Goal: Use online tool/utility

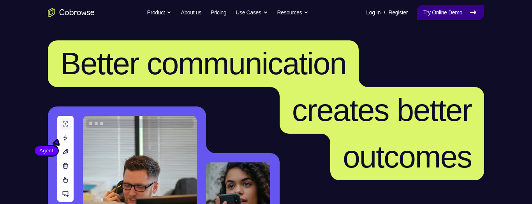
click at [453, 11] on link "Try Online Demo" at bounding box center [450, 13] width 67 height 16
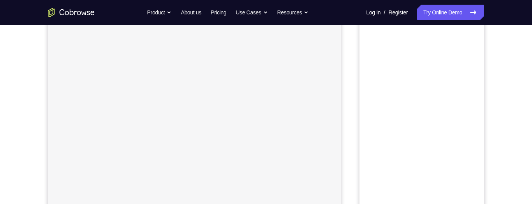
scroll to position [51, 0]
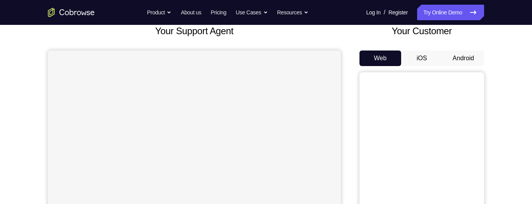
click at [465, 55] on button "Android" at bounding box center [463, 59] width 42 height 16
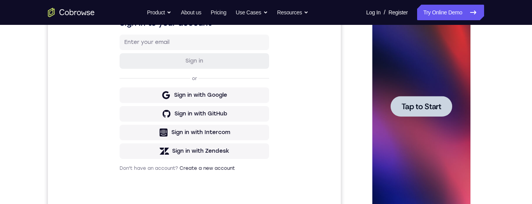
scroll to position [135, 0]
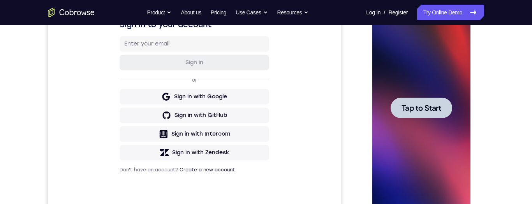
click at [434, 109] on span "Tap to Start" at bounding box center [421, 108] width 40 height 8
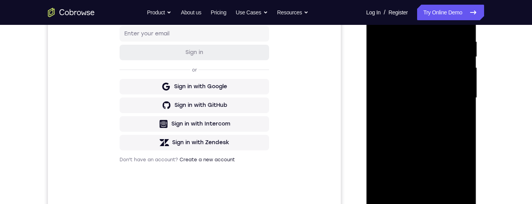
scroll to position [356, 0]
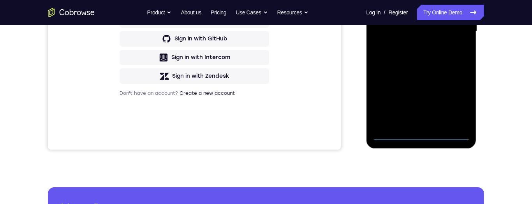
click at [412, 139] on div at bounding box center [421, 32] width 98 height 218
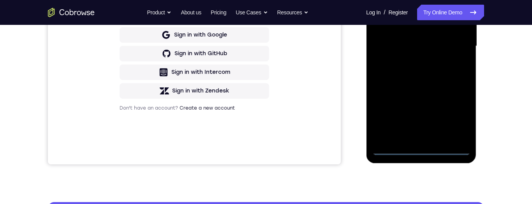
click at [417, 147] on div at bounding box center [421, 46] width 98 height 218
click at [455, 119] on div at bounding box center [421, 46] width 98 height 218
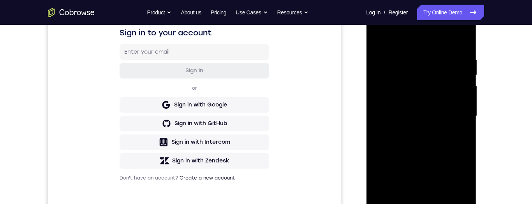
scroll to position [90, 0]
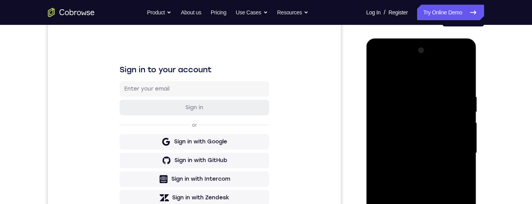
click at [374, 68] on div at bounding box center [421, 153] width 98 height 218
click at [457, 153] on div at bounding box center [421, 153] width 98 height 218
click at [413, 163] on div at bounding box center [421, 153] width 98 height 218
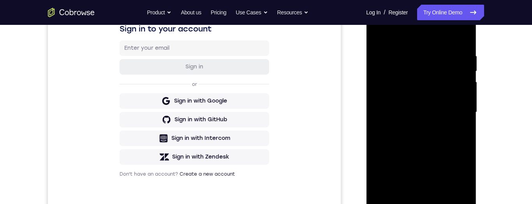
click at [410, 126] on div at bounding box center [421, 113] width 98 height 218
click at [427, 102] on div at bounding box center [421, 113] width 98 height 218
click at [409, 94] on div at bounding box center [421, 113] width 98 height 218
click at [434, 110] on div at bounding box center [421, 113] width 98 height 218
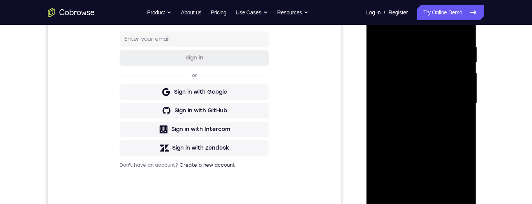
scroll to position [134, 0]
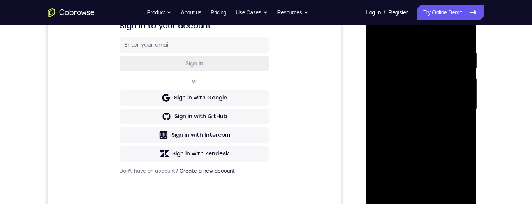
click at [443, 134] on div at bounding box center [421, 109] width 98 height 218
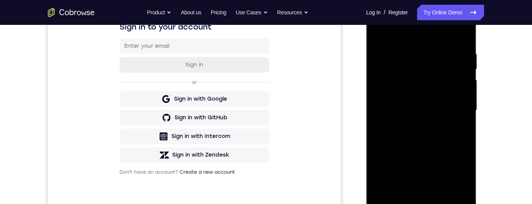
click at [437, 140] on div at bounding box center [421, 111] width 98 height 218
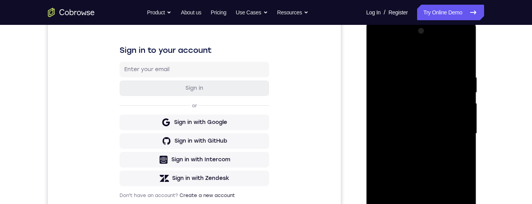
scroll to position [140, 0]
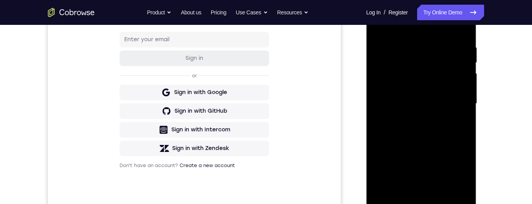
click at [439, 192] on div at bounding box center [421, 104] width 98 height 218
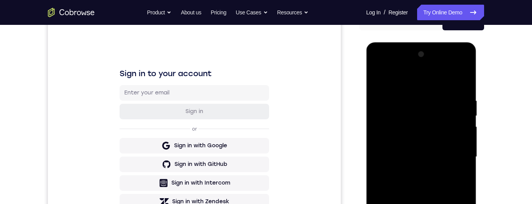
scroll to position [117, 0]
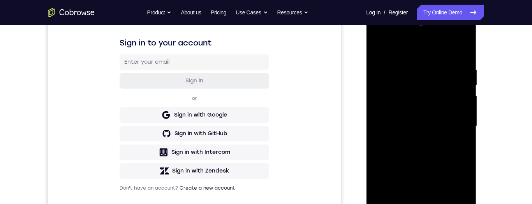
click at [429, 167] on div at bounding box center [421, 127] width 98 height 218
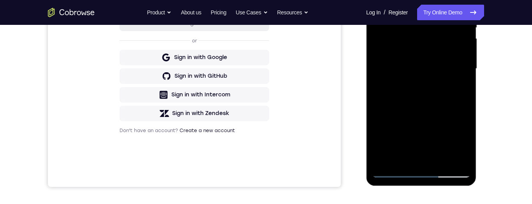
click at [428, 74] on div at bounding box center [421, 69] width 98 height 218
click at [408, 153] on div at bounding box center [421, 69] width 98 height 218
click at [459, 86] on div at bounding box center [421, 69] width 98 height 218
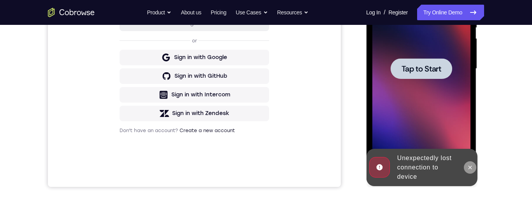
click at [473, 163] on button at bounding box center [469, 168] width 12 height 12
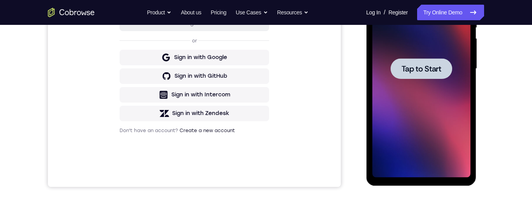
click at [430, 69] on span "Tap to Start" at bounding box center [421, 69] width 40 height 8
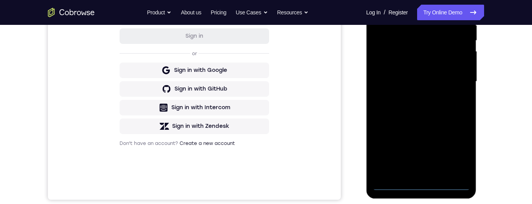
scroll to position [178, 0]
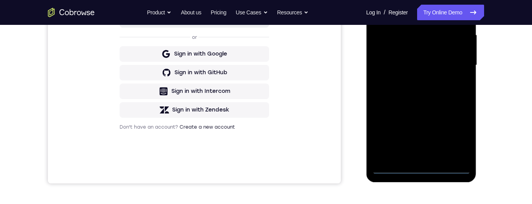
click at [419, 168] on div at bounding box center [421, 65] width 98 height 218
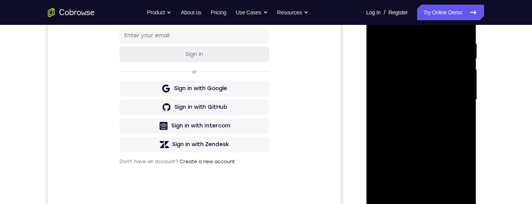
click at [455, 165] on div at bounding box center [421, 100] width 98 height 218
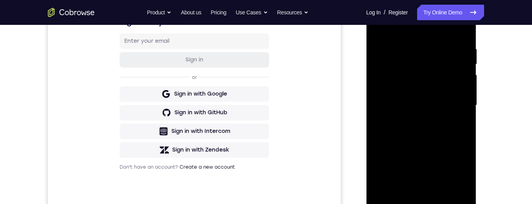
scroll to position [99, 0]
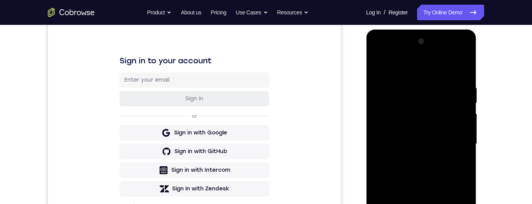
click at [379, 50] on div at bounding box center [421, 144] width 98 height 218
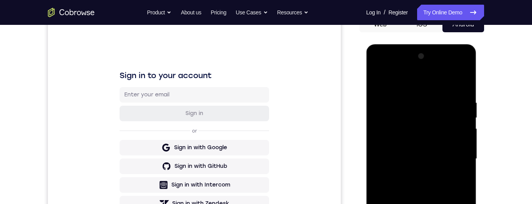
click at [456, 158] on div at bounding box center [421, 159] width 98 height 218
click at [411, 170] on div at bounding box center [421, 159] width 98 height 218
click at [406, 151] on div at bounding box center [421, 159] width 98 height 218
click at [398, 140] on div at bounding box center [421, 159] width 98 height 218
click at [466, 140] on div at bounding box center [421, 159] width 98 height 218
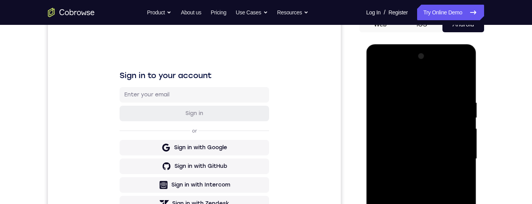
click at [461, 142] on div at bounding box center [421, 159] width 98 height 218
click at [438, 158] on div at bounding box center [421, 159] width 98 height 218
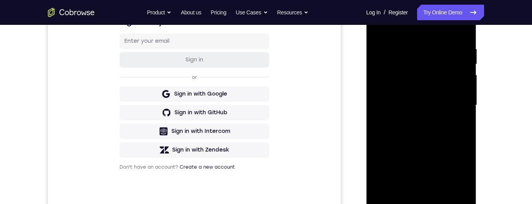
scroll to position [145, 0]
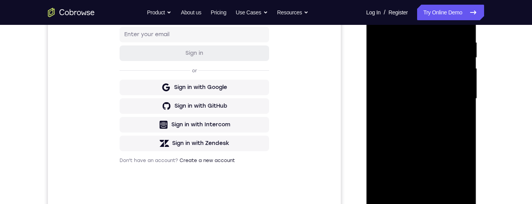
click at [431, 132] on div at bounding box center [421, 99] width 98 height 218
click at [437, 188] on div at bounding box center [421, 99] width 98 height 218
click at [427, 138] on div at bounding box center [421, 99] width 98 height 218
click at [435, 88] on div at bounding box center [421, 99] width 98 height 218
click at [400, 184] on div at bounding box center [421, 99] width 98 height 218
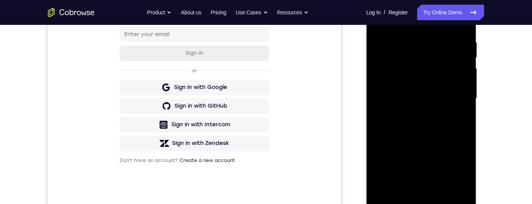
click at [456, 118] on div at bounding box center [421, 99] width 98 height 218
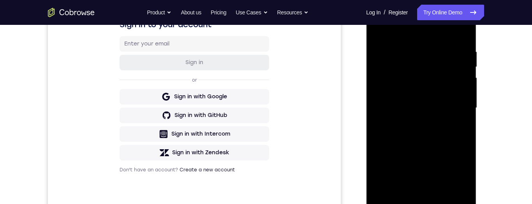
scroll to position [177, 0]
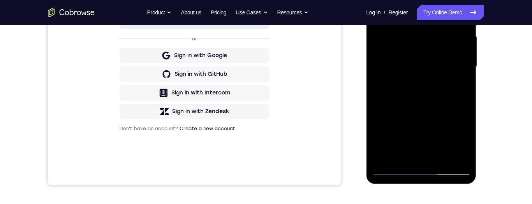
click at [391, 168] on div at bounding box center [421, 67] width 98 height 218
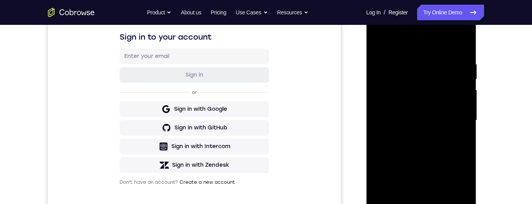
scroll to position [92, 0]
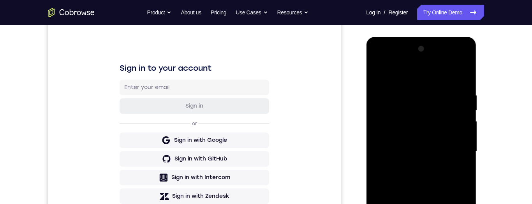
click at [376, 74] on div at bounding box center [421, 152] width 98 height 218
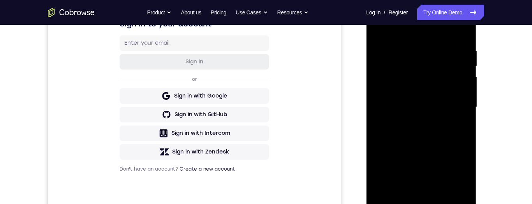
scroll to position [137, 0]
click at [429, 112] on div at bounding box center [421, 107] width 98 height 218
click at [403, 194] on div at bounding box center [421, 107] width 98 height 218
click at [386, 149] on div at bounding box center [421, 107] width 98 height 218
click at [464, 152] on div at bounding box center [421, 107] width 98 height 218
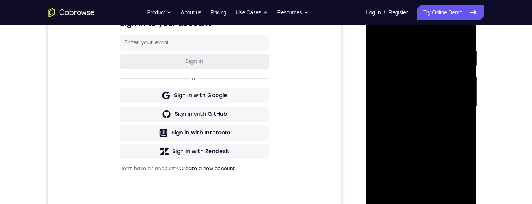
click at [428, 194] on div at bounding box center [421, 107] width 98 height 218
click at [379, 167] on div at bounding box center [421, 107] width 98 height 218
click at [449, 177] on div at bounding box center [421, 107] width 98 height 218
click at [428, 197] on div at bounding box center [421, 107] width 98 height 218
click at [376, 167] on div at bounding box center [421, 107] width 98 height 218
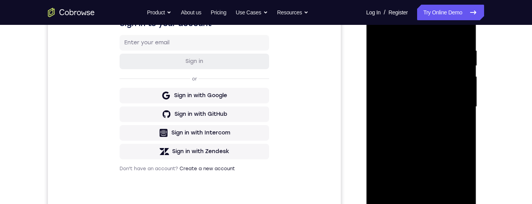
click at [416, 151] on div at bounding box center [421, 107] width 98 height 218
click at [423, 195] on div at bounding box center [421, 107] width 98 height 218
click at [390, 169] on div at bounding box center [421, 107] width 98 height 218
click at [411, 181] on div at bounding box center [421, 107] width 98 height 218
click at [435, 169] on div at bounding box center [421, 107] width 98 height 218
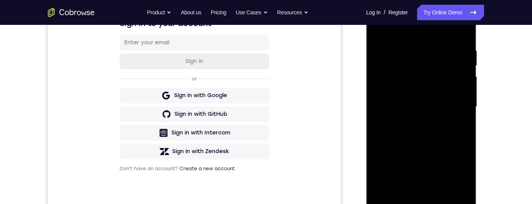
click at [455, 152] on div at bounding box center [421, 107] width 98 height 218
click at [455, 153] on div at bounding box center [421, 107] width 98 height 218
click at [462, 166] on div at bounding box center [421, 107] width 98 height 218
click at [383, 169] on div at bounding box center [421, 107] width 98 height 218
click at [449, 183] on div at bounding box center [421, 107] width 98 height 218
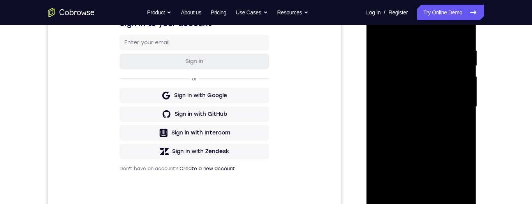
click at [465, 183] on div at bounding box center [421, 107] width 98 height 218
click at [467, 179] on div at bounding box center [421, 107] width 98 height 218
click at [459, 130] on div at bounding box center [421, 107] width 98 height 218
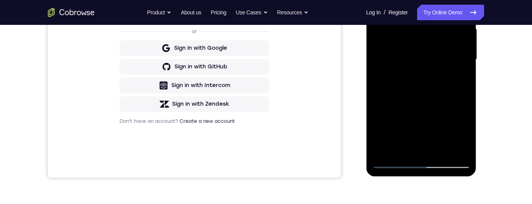
click at [391, 160] on div at bounding box center [421, 60] width 98 height 218
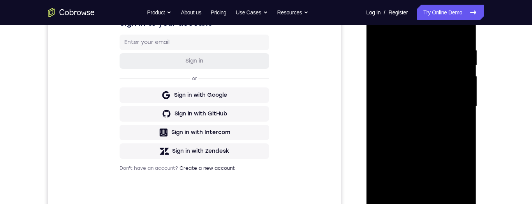
scroll to position [135, 0]
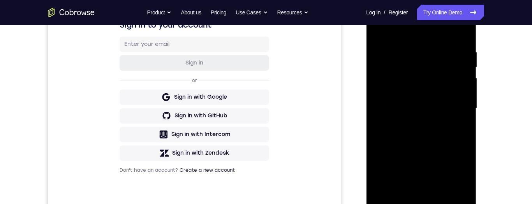
click at [377, 32] on div at bounding box center [421, 109] width 98 height 218
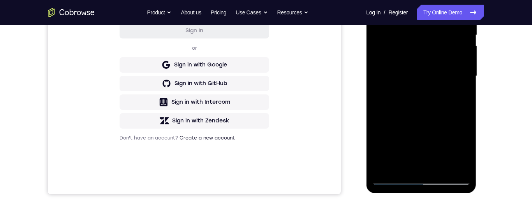
click at [414, 100] on div at bounding box center [421, 76] width 98 height 218
click at [402, 163] on div at bounding box center [421, 76] width 98 height 218
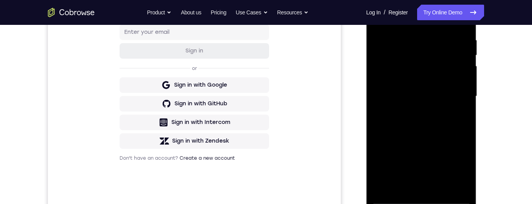
scroll to position [146, 0]
click at [455, 116] on div at bounding box center [421, 97] width 98 height 218
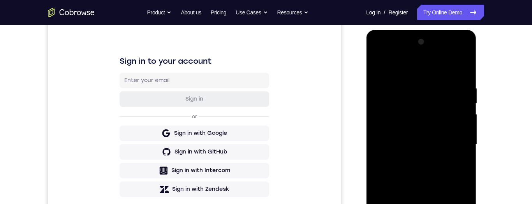
click at [377, 66] on div at bounding box center [421, 145] width 98 height 218
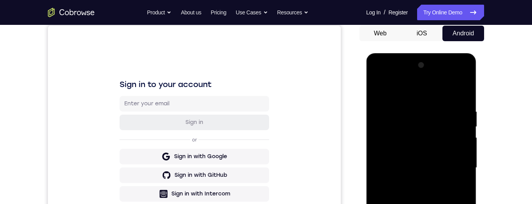
scroll to position [152, 0]
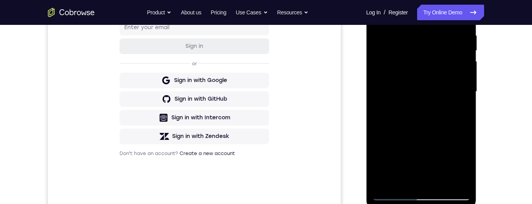
click at [425, 132] on div at bounding box center [421, 92] width 98 height 218
click at [404, 181] on div at bounding box center [421, 92] width 98 height 218
click at [456, 110] on div at bounding box center [421, 92] width 98 height 218
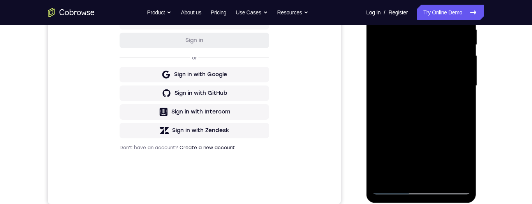
click at [387, 192] on div at bounding box center [421, 86] width 98 height 218
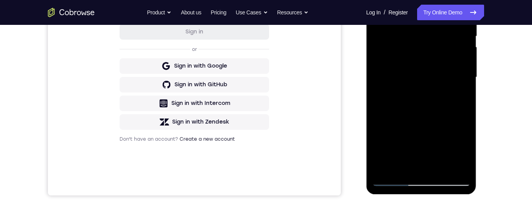
scroll to position [112, 0]
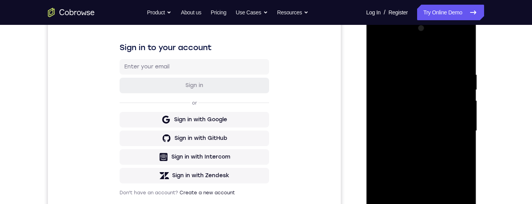
click at [372, 58] on div at bounding box center [421, 131] width 98 height 218
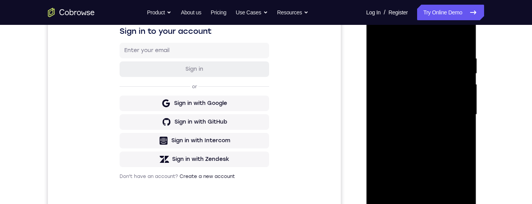
scroll to position [147, 0]
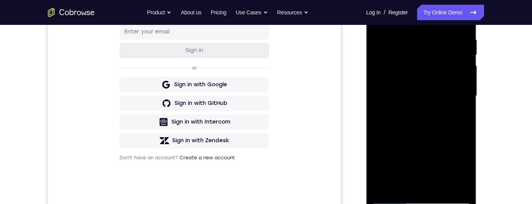
click at [438, 170] on div at bounding box center [421, 96] width 98 height 218
click at [401, 178] on div at bounding box center [421, 96] width 98 height 218
click at [399, 183] on div at bounding box center [421, 96] width 98 height 218
click at [467, 172] on div at bounding box center [421, 96] width 98 height 218
click at [467, 169] on div at bounding box center [421, 96] width 98 height 218
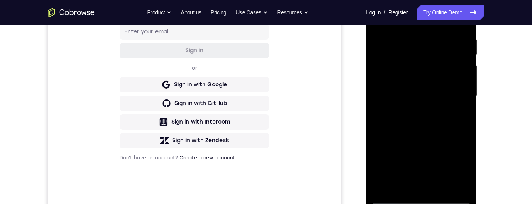
click at [465, 168] on div at bounding box center [421, 96] width 98 height 218
click at [465, 167] on div at bounding box center [421, 96] width 98 height 218
click at [456, 116] on div at bounding box center [421, 96] width 98 height 218
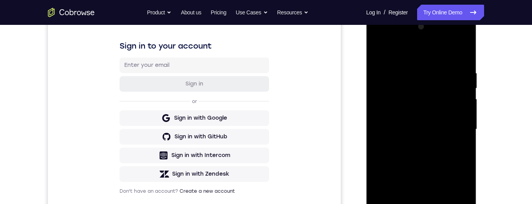
scroll to position [77, 0]
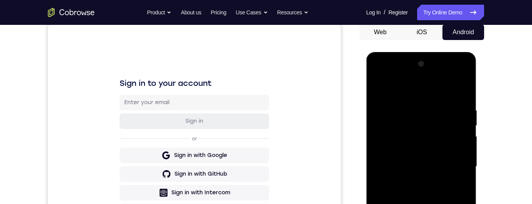
click at [378, 84] on div at bounding box center [421, 167] width 98 height 218
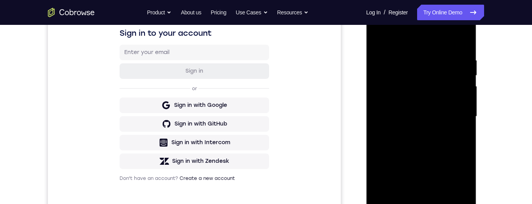
scroll to position [146, 0]
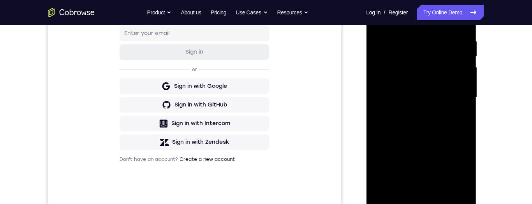
click at [431, 172] on div at bounding box center [421, 98] width 98 height 218
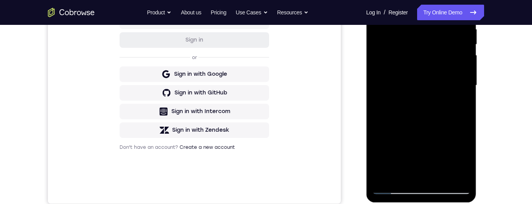
click at [406, 170] on div at bounding box center [421, 86] width 98 height 218
click at [455, 104] on div at bounding box center [421, 86] width 98 height 218
click at [389, 189] on div at bounding box center [421, 86] width 98 height 218
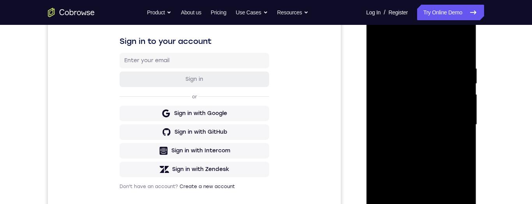
click at [377, 47] on div at bounding box center [421, 125] width 98 height 218
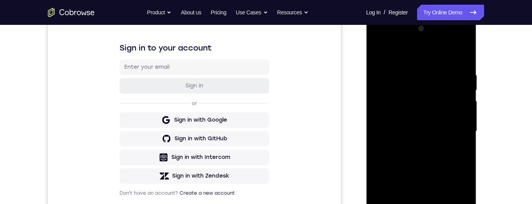
scroll to position [154, 0]
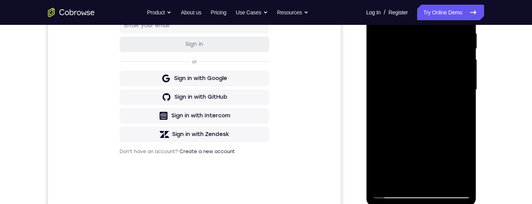
click at [429, 112] on div at bounding box center [421, 90] width 98 height 218
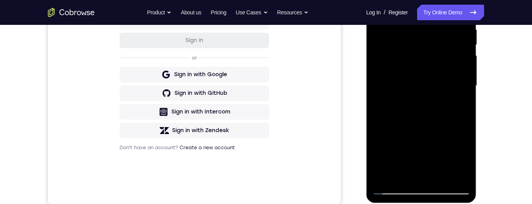
click at [406, 169] on div at bounding box center [421, 86] width 98 height 218
click at [398, 176] on div at bounding box center [421, 86] width 98 height 218
click at [459, 104] on div at bounding box center [421, 86] width 98 height 218
click at [390, 186] on div at bounding box center [421, 86] width 98 height 218
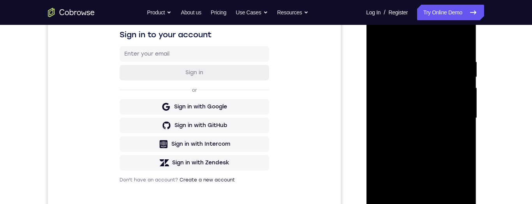
click at [375, 42] on div at bounding box center [421, 118] width 98 height 218
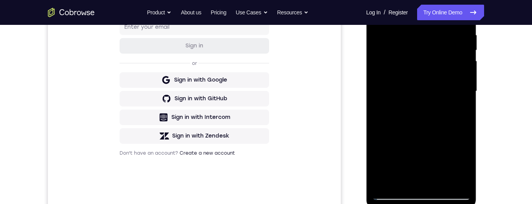
click at [436, 112] on div at bounding box center [421, 91] width 98 height 218
click at [407, 177] on div at bounding box center [421, 91] width 98 height 218
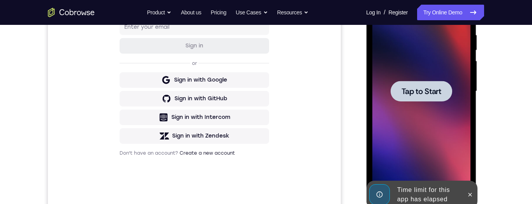
click at [426, 88] on span "Tap to Start" at bounding box center [421, 92] width 40 height 8
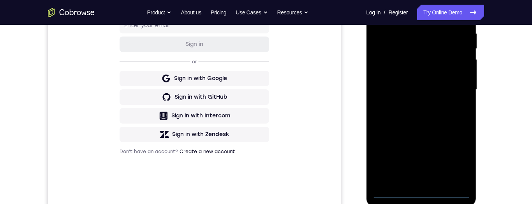
scroll to position [153, 0]
click at [417, 194] on div at bounding box center [421, 90] width 98 height 218
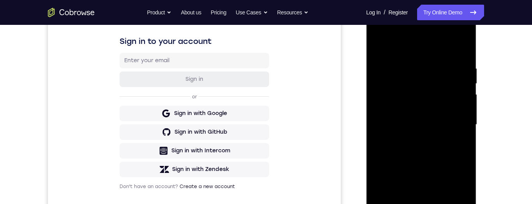
click at [452, 192] on div at bounding box center [421, 125] width 98 height 218
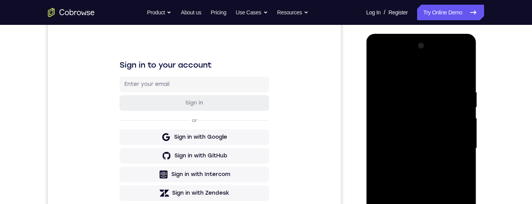
click at [372, 54] on div at bounding box center [421, 149] width 98 height 218
click at [453, 146] on div at bounding box center [421, 149] width 98 height 218
click at [407, 163] on div at bounding box center [421, 149] width 98 height 218
click at [427, 139] on div at bounding box center [421, 149] width 98 height 218
click at [399, 131] on div at bounding box center [421, 149] width 98 height 218
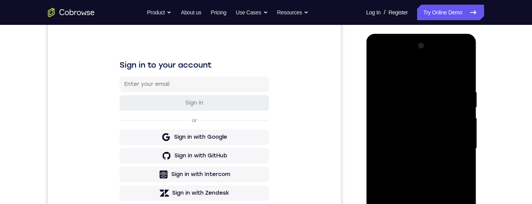
click at [457, 135] on div at bounding box center [421, 149] width 98 height 218
click at [396, 135] on div at bounding box center [421, 149] width 98 height 218
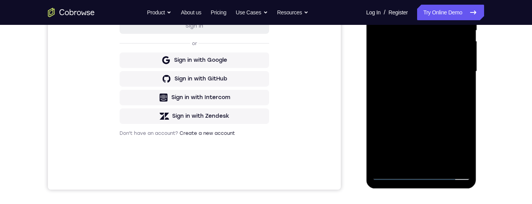
scroll to position [137, 0]
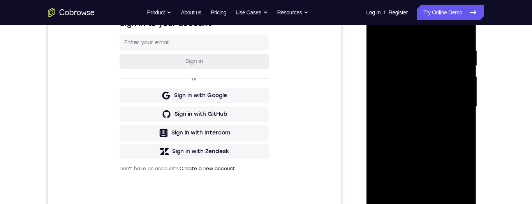
click at [404, 94] on div at bounding box center [421, 107] width 98 height 218
click at [463, 182] on div at bounding box center [421, 107] width 98 height 218
click at [462, 180] on div at bounding box center [421, 107] width 98 height 218
click at [459, 185] on div at bounding box center [421, 107] width 98 height 218
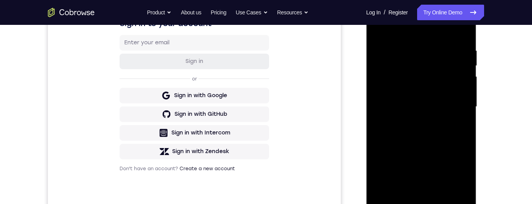
click at [459, 185] on div at bounding box center [421, 107] width 98 height 218
click at [458, 187] on div at bounding box center [421, 107] width 98 height 218
click at [462, 184] on div at bounding box center [421, 107] width 98 height 218
click at [465, 182] on div at bounding box center [421, 107] width 98 height 218
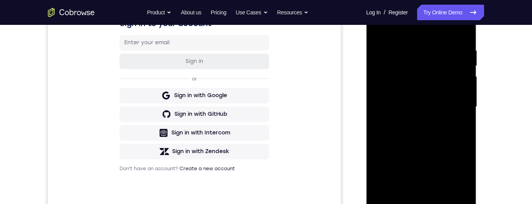
click at [464, 184] on div at bounding box center [421, 107] width 98 height 218
click at [463, 183] on div at bounding box center [421, 107] width 98 height 218
click at [463, 182] on div at bounding box center [421, 107] width 98 height 218
click at [464, 181] on div at bounding box center [421, 107] width 98 height 218
click at [462, 183] on div at bounding box center [421, 107] width 98 height 218
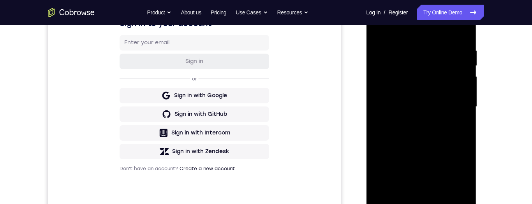
click at [463, 180] on div at bounding box center [421, 107] width 98 height 218
click at [462, 183] on div at bounding box center [421, 107] width 98 height 218
click at [464, 184] on div at bounding box center [421, 107] width 98 height 218
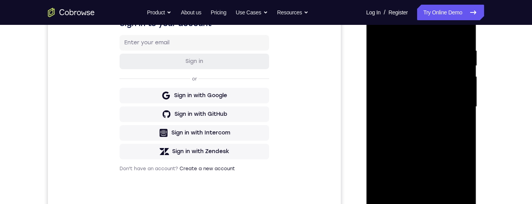
click at [463, 183] on div at bounding box center [421, 107] width 98 height 218
click at [437, 109] on div at bounding box center [421, 107] width 98 height 218
click at [436, 133] on div at bounding box center [421, 107] width 98 height 218
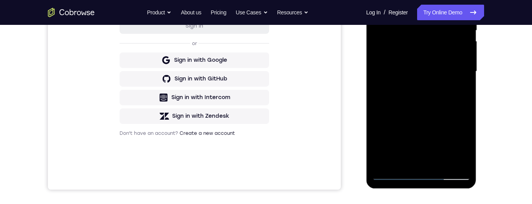
scroll to position [149, 0]
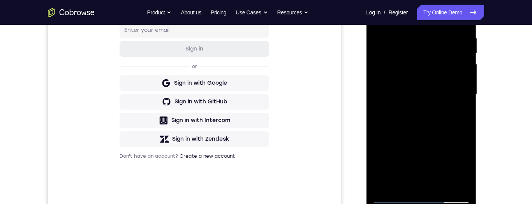
click at [516, 125] on div "Your Support Agent Your Customer Web iOS Android Next Steps We’d be happy to gi…" at bounding box center [266, 132] width 532 height 513
click at [438, 186] on div at bounding box center [421, 95] width 98 height 218
click at [429, 124] on div at bounding box center [421, 95] width 98 height 218
click at [439, 184] on div at bounding box center [421, 95] width 98 height 218
click at [430, 134] on div at bounding box center [421, 95] width 98 height 218
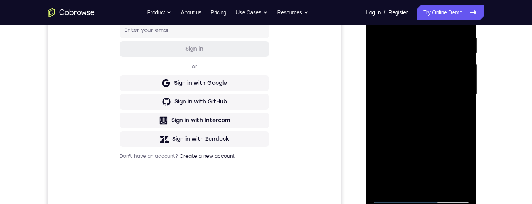
click at [436, 119] on div at bounding box center [421, 95] width 98 height 218
click at [403, 182] on div at bounding box center [421, 95] width 98 height 218
click at [456, 116] on div at bounding box center [421, 95] width 98 height 218
click at [456, 114] on div at bounding box center [421, 95] width 98 height 218
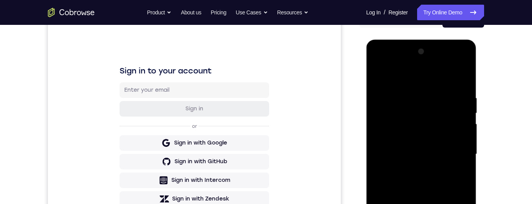
click at [373, 73] on div at bounding box center [421, 155] width 98 height 218
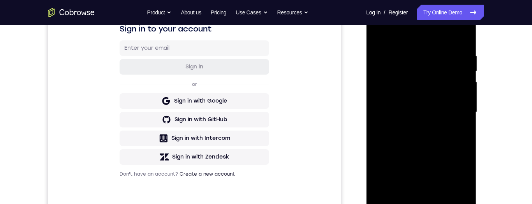
scroll to position [139, 0]
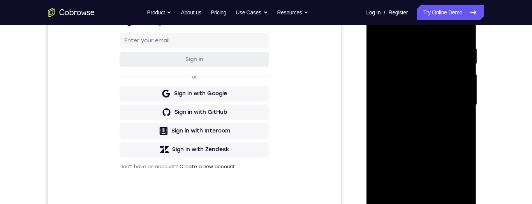
click at [428, 111] on div at bounding box center [421, 105] width 98 height 218
click at [401, 192] on div at bounding box center [421, 105] width 98 height 218
click at [457, 122] on div at bounding box center [421, 105] width 98 height 218
click at [455, 123] on div at bounding box center [421, 105] width 98 height 218
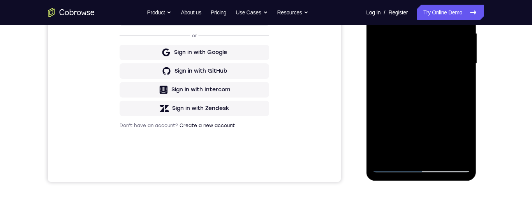
click at [390, 163] on div at bounding box center [421, 64] width 98 height 218
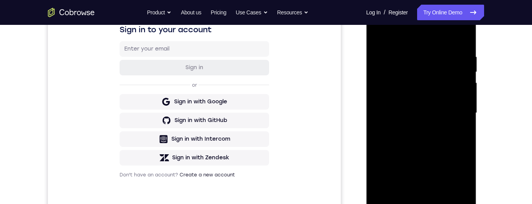
click at [377, 36] on div at bounding box center [421, 113] width 98 height 218
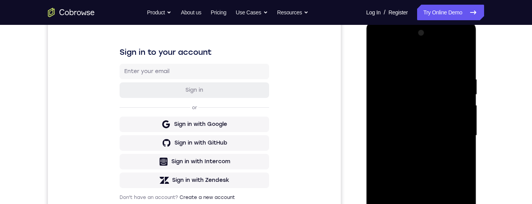
click at [379, 56] on div at bounding box center [421, 136] width 98 height 218
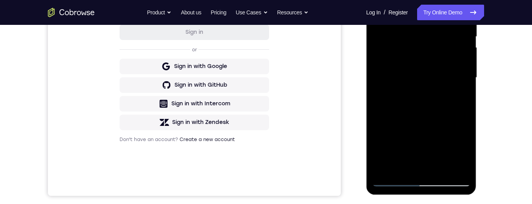
click at [406, 172] on div at bounding box center [421, 78] width 98 height 218
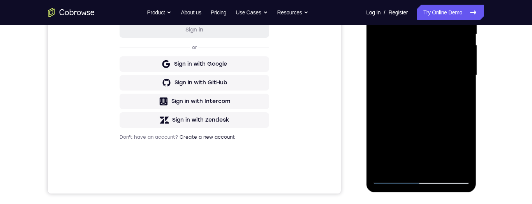
scroll to position [119, 0]
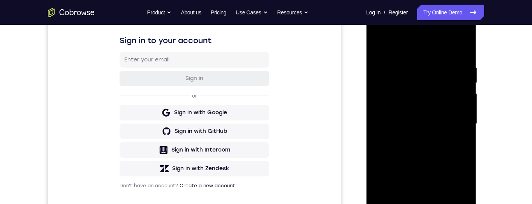
click at [417, 45] on div at bounding box center [421, 124] width 98 height 218
click at [419, 68] on div at bounding box center [421, 124] width 98 height 218
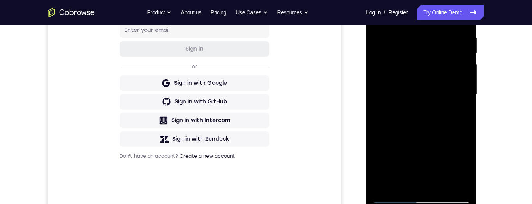
click at [381, 110] on div at bounding box center [421, 95] width 98 height 218
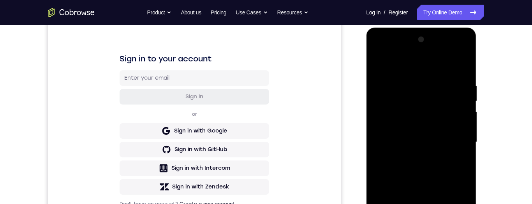
click at [462, 144] on div at bounding box center [421, 142] width 98 height 218
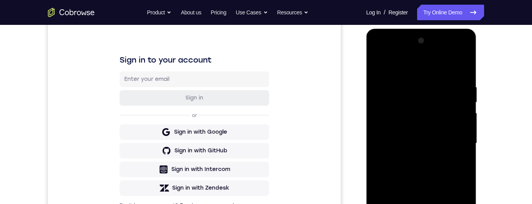
click at [459, 112] on div at bounding box center [421, 144] width 98 height 218
click at [354, 123] on div "Your Support Agent Your Customer Web iOS Android" at bounding box center [266, 119] width 436 height 288
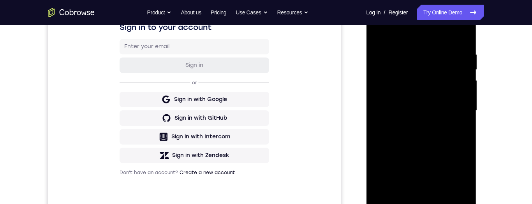
click at [459, 115] on div at bounding box center [421, 111] width 98 height 218
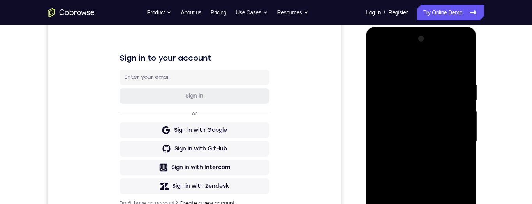
scroll to position [103, 0]
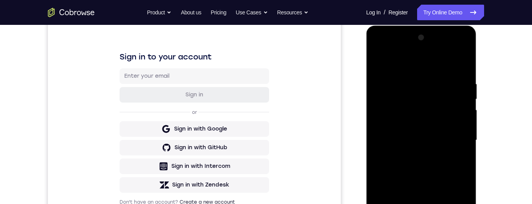
click at [454, 123] on div at bounding box center [421, 141] width 98 height 218
click at [453, 107] on div at bounding box center [421, 141] width 98 height 218
click at [458, 88] on div at bounding box center [421, 141] width 98 height 218
click at [458, 113] on div at bounding box center [421, 141] width 98 height 218
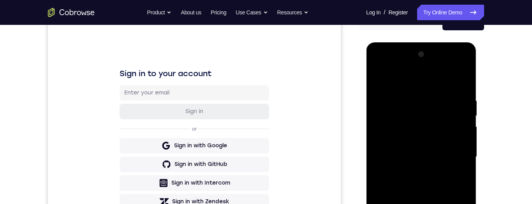
scroll to position [70, 0]
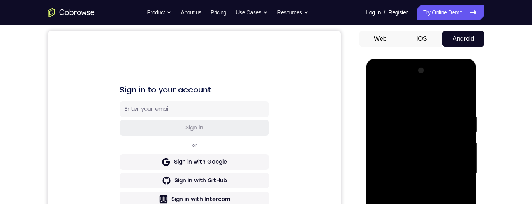
click at [465, 72] on div at bounding box center [421, 174] width 98 height 218
click at [376, 94] on div at bounding box center [421, 174] width 98 height 218
click at [432, 110] on div at bounding box center [421, 174] width 98 height 218
click at [446, 155] on div at bounding box center [421, 174] width 98 height 218
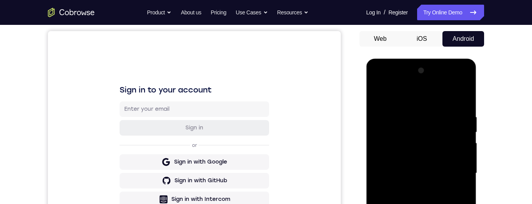
click at [384, 161] on div at bounding box center [421, 174] width 98 height 218
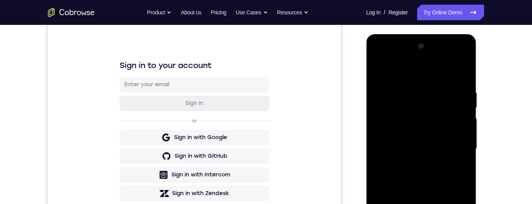
scroll to position [85, 0]
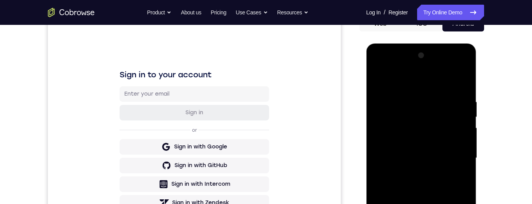
click at [460, 119] on div at bounding box center [421, 158] width 98 height 218
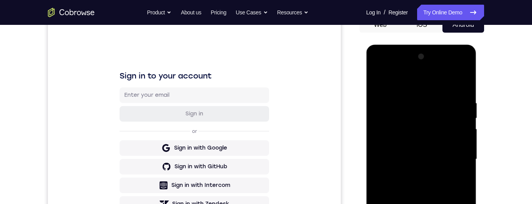
click at [458, 116] on div at bounding box center [421, 160] width 98 height 218
click at [464, 64] on div at bounding box center [421, 160] width 98 height 218
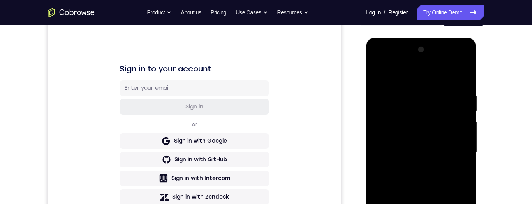
click at [382, 196] on div at bounding box center [421, 153] width 98 height 218
click at [386, 197] on div at bounding box center [421, 153] width 98 height 218
click at [465, 133] on div at bounding box center [421, 153] width 98 height 218
click at [463, 132] on div at bounding box center [421, 153] width 98 height 218
click at [462, 132] on div at bounding box center [421, 153] width 98 height 218
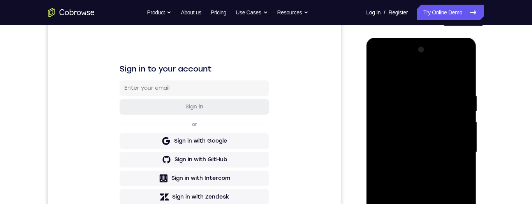
scroll to position [78, 0]
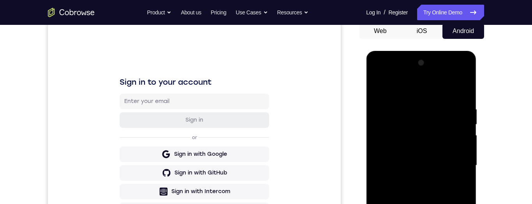
click at [463, 146] on div at bounding box center [421, 166] width 98 height 218
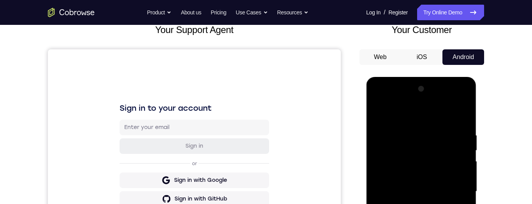
click at [379, 113] on div at bounding box center [421, 192] width 98 height 218
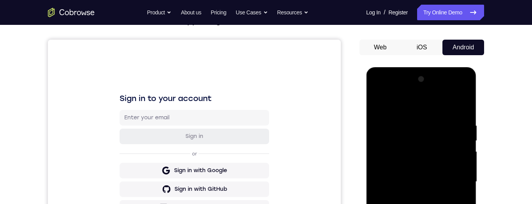
click at [378, 166] on div at bounding box center [421, 182] width 98 height 218
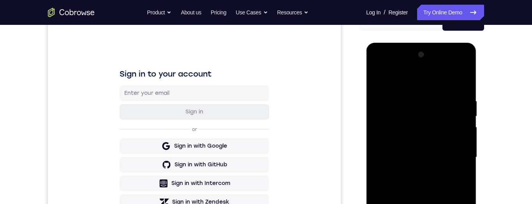
click at [459, 140] on div at bounding box center [421, 158] width 98 height 218
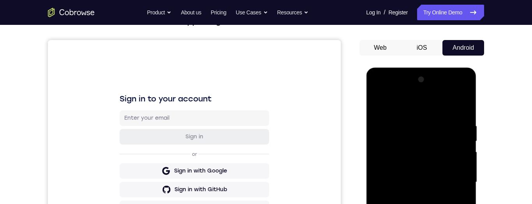
click at [458, 147] on div at bounding box center [421, 183] width 98 height 218
click at [464, 151] on div at bounding box center [421, 183] width 98 height 218
click at [463, 145] on div at bounding box center [421, 183] width 98 height 218
click at [460, 142] on div at bounding box center [421, 183] width 98 height 218
click at [462, 143] on div at bounding box center [421, 183] width 98 height 218
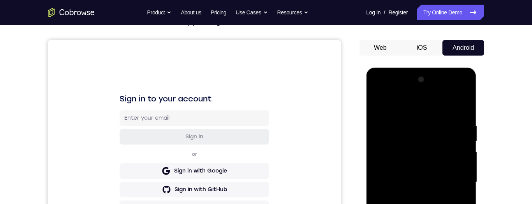
click at [458, 141] on div at bounding box center [421, 183] width 98 height 218
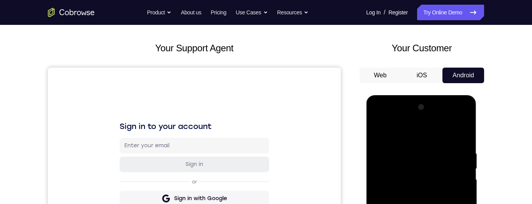
scroll to position [31, 0]
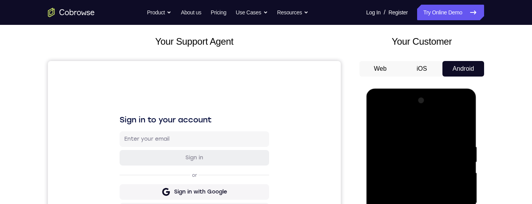
scroll to position [36, 0]
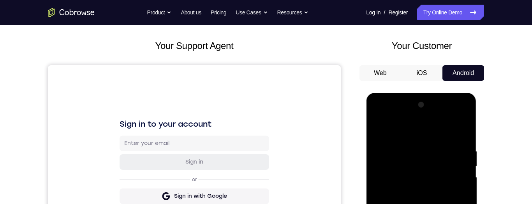
click at [463, 108] on div at bounding box center [421, 208] width 98 height 218
click at [374, 127] on div at bounding box center [421, 208] width 98 height 218
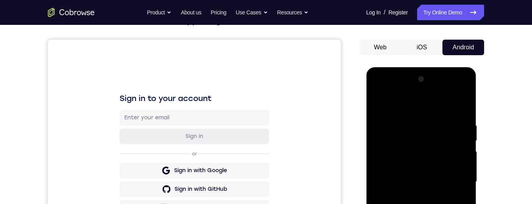
scroll to position [45, 0]
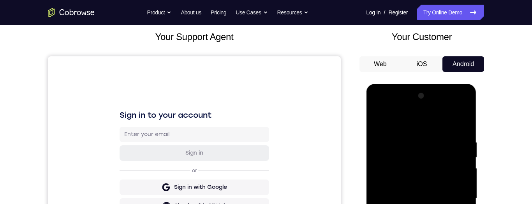
click at [440, 137] on div at bounding box center [421, 199] width 98 height 218
click at [386, 135] on div at bounding box center [421, 199] width 98 height 218
click at [388, 133] on div at bounding box center [421, 199] width 98 height 218
click at [384, 135] on div at bounding box center [421, 199] width 98 height 218
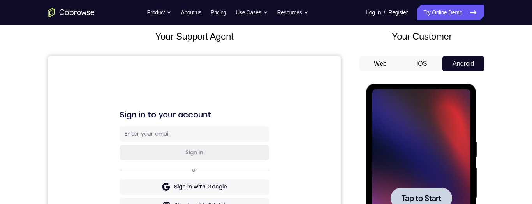
click at [429, 197] on span "Tap to Start" at bounding box center [421, 199] width 40 height 8
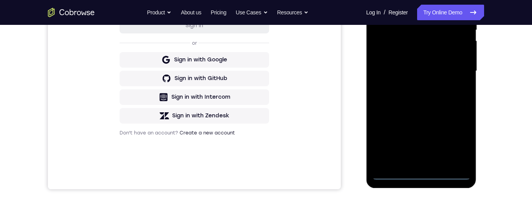
click at [421, 176] on div at bounding box center [421, 71] width 98 height 218
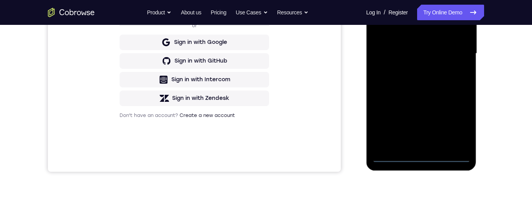
click at [456, 126] on div at bounding box center [421, 54] width 98 height 218
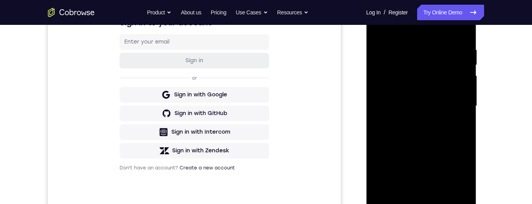
scroll to position [119, 0]
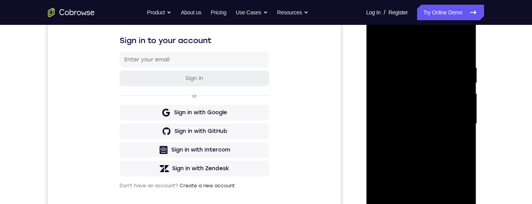
click at [424, 49] on div at bounding box center [421, 124] width 98 height 218
click at [453, 120] on div at bounding box center [421, 125] width 98 height 218
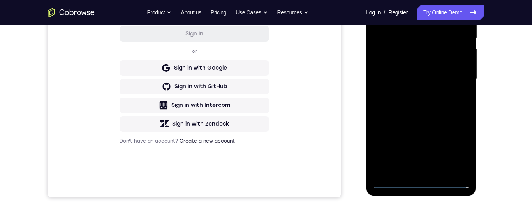
click at [414, 171] on div at bounding box center [421, 79] width 98 height 218
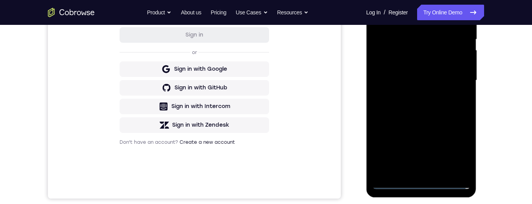
click at [453, 72] on div at bounding box center [421, 81] width 98 height 218
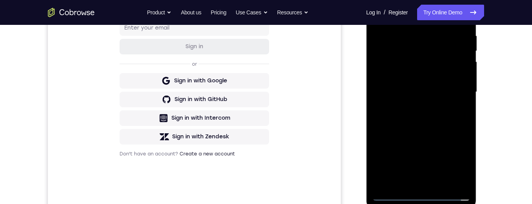
click at [422, 73] on div at bounding box center [421, 92] width 98 height 218
click at [451, 95] on div at bounding box center [421, 92] width 98 height 218
click at [451, 118] on div at bounding box center [421, 92] width 98 height 218
click at [450, 114] on div at bounding box center [421, 92] width 98 height 218
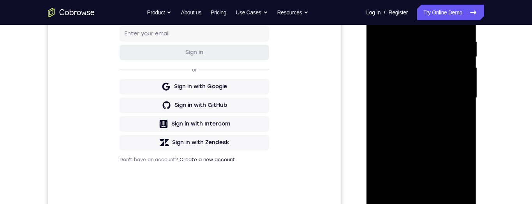
click at [414, 44] on div at bounding box center [421, 98] width 98 height 218
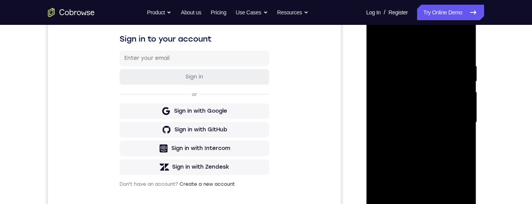
click at [462, 54] on div at bounding box center [421, 123] width 98 height 218
click at [406, 65] on div at bounding box center [421, 123] width 98 height 218
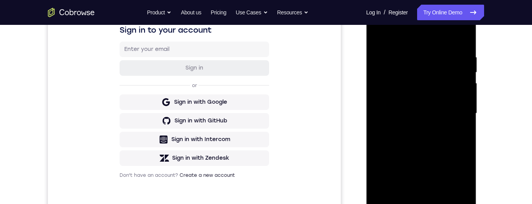
scroll to position [121, 0]
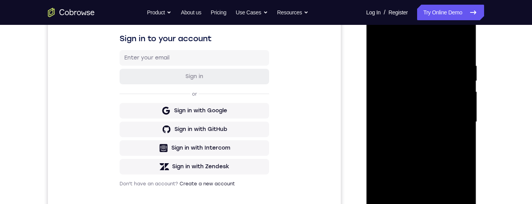
click at [463, 77] on div at bounding box center [421, 122] width 98 height 218
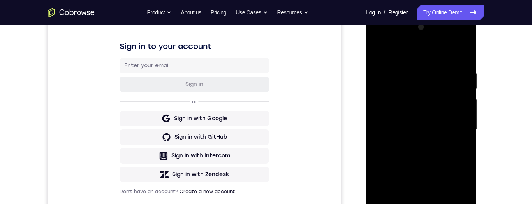
click at [462, 54] on div at bounding box center [421, 130] width 98 height 218
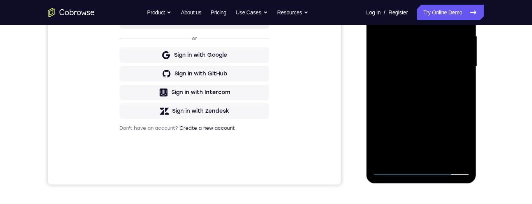
scroll to position [130, 0]
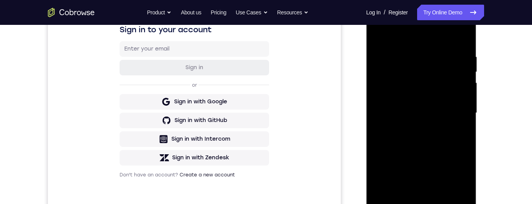
click at [460, 39] on div at bounding box center [421, 113] width 98 height 218
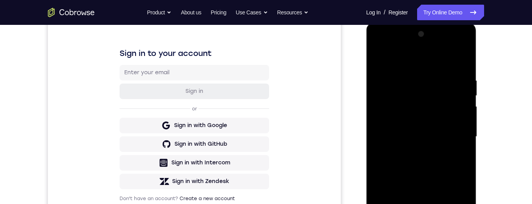
click at [459, 63] on div at bounding box center [421, 137] width 98 height 218
click at [462, 63] on div at bounding box center [421, 137] width 98 height 218
click at [464, 58] on div at bounding box center [421, 137] width 98 height 218
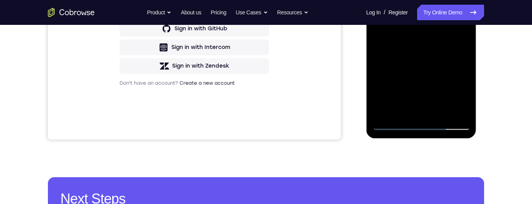
scroll to position [228, 0]
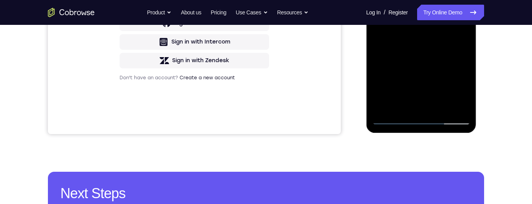
click at [440, 107] on div at bounding box center [421, 16] width 98 height 218
click at [440, 106] on div at bounding box center [421, 16] width 98 height 218
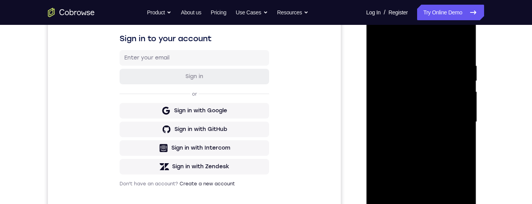
scroll to position [119, 0]
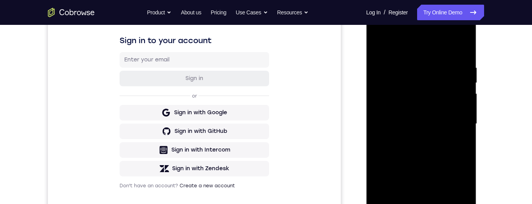
click at [379, 48] on div at bounding box center [421, 124] width 98 height 218
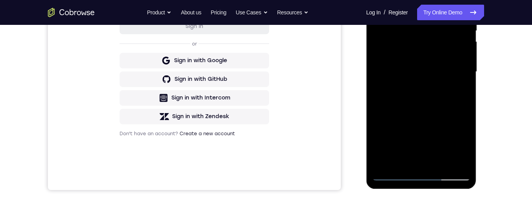
scroll to position [183, 0]
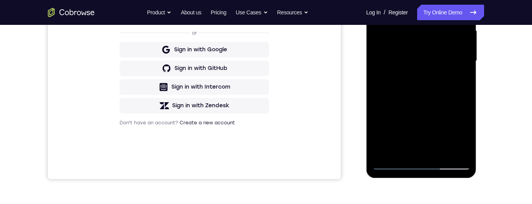
click at [442, 153] on div at bounding box center [421, 61] width 98 height 218
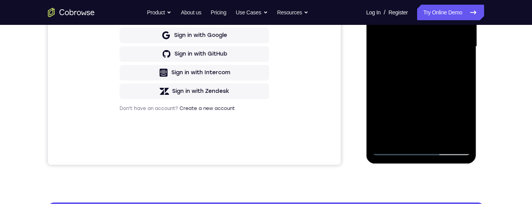
scroll to position [195, 0]
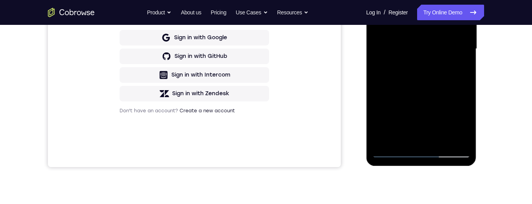
click at [442, 79] on div at bounding box center [421, 49] width 98 height 218
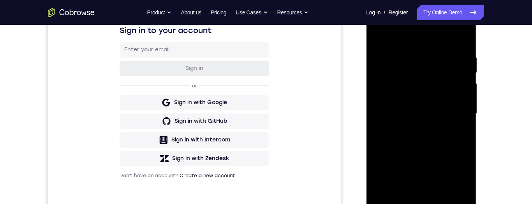
scroll to position [135, 0]
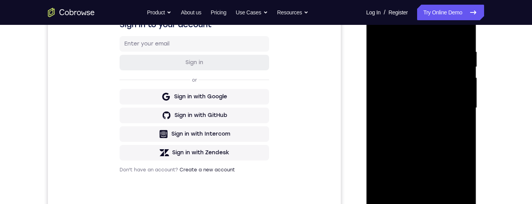
click at [431, 125] on div at bounding box center [421, 108] width 98 height 218
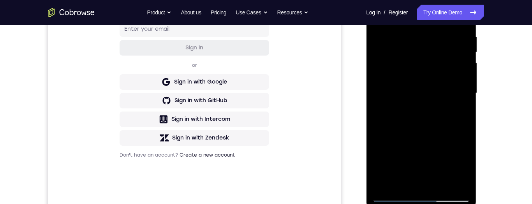
click at [450, 82] on div at bounding box center [421, 93] width 98 height 218
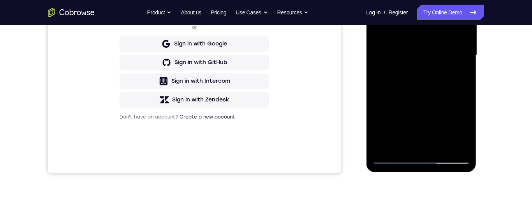
scroll to position [209, 0]
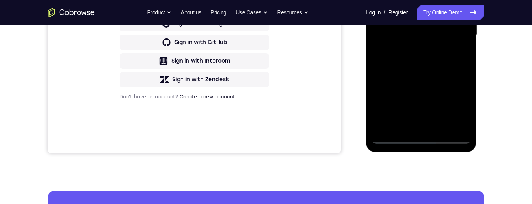
click at [410, 126] on div at bounding box center [421, 35] width 98 height 218
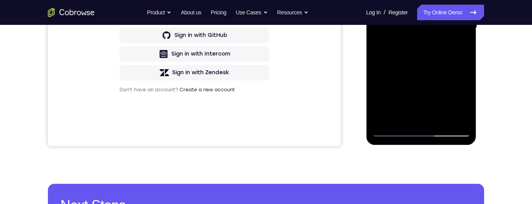
click at [457, 49] on div at bounding box center [421, 28] width 98 height 218
click at [461, 103] on div at bounding box center [421, 28] width 98 height 218
click at [457, 47] on div at bounding box center [421, 28] width 98 height 218
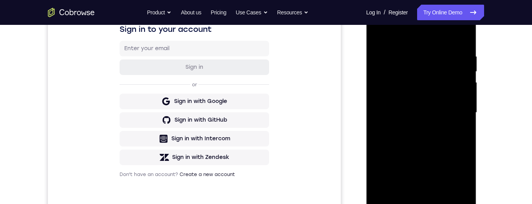
scroll to position [109, 0]
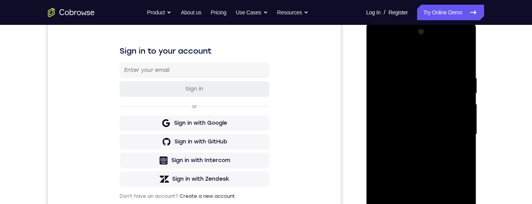
click at [379, 58] on div at bounding box center [421, 135] width 98 height 218
click at [380, 58] on div at bounding box center [421, 135] width 98 height 218
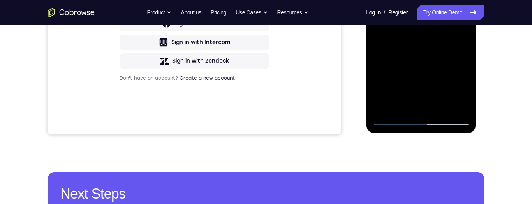
scroll to position [228, 0]
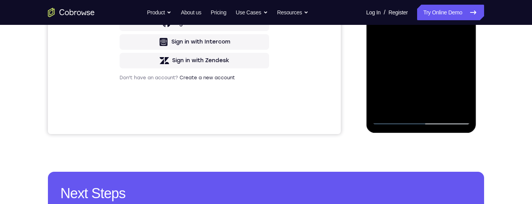
click at [463, 100] on div at bounding box center [421, 16] width 98 height 218
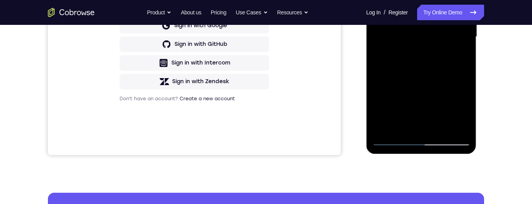
click at [465, 59] on div at bounding box center [421, 37] width 98 height 218
click at [463, 61] on div at bounding box center [421, 37] width 98 height 218
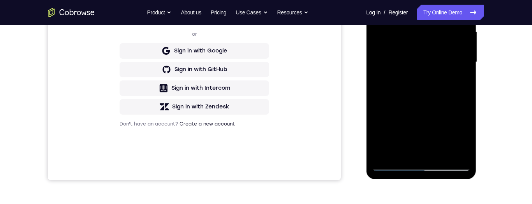
scroll to position [221, 0]
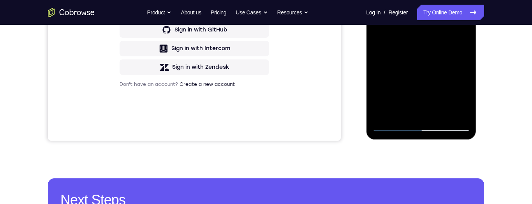
click at [405, 115] on div at bounding box center [421, 23] width 98 height 218
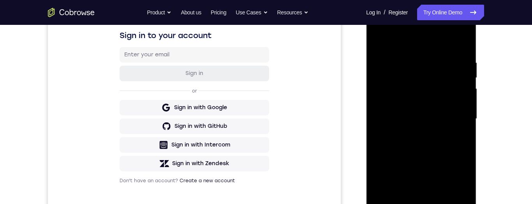
scroll to position [111, 0]
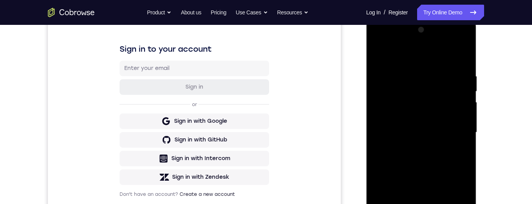
click at [453, 51] on div at bounding box center [421, 133] width 98 height 218
click at [461, 57] on div at bounding box center [421, 133] width 98 height 218
click at [431, 53] on div at bounding box center [421, 133] width 98 height 218
click at [418, 69] on div at bounding box center [421, 133] width 98 height 218
click at [421, 85] on div at bounding box center [421, 133] width 98 height 218
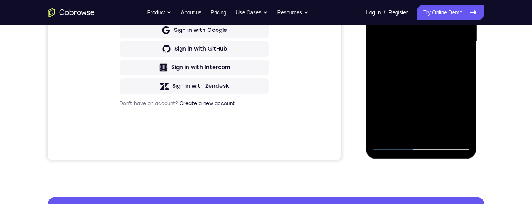
scroll to position [158, 0]
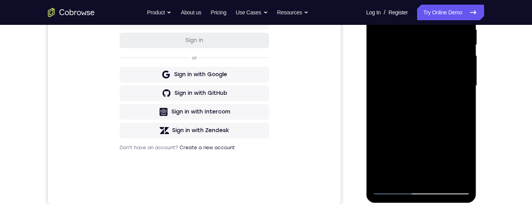
click at [460, 68] on div at bounding box center [421, 86] width 98 height 218
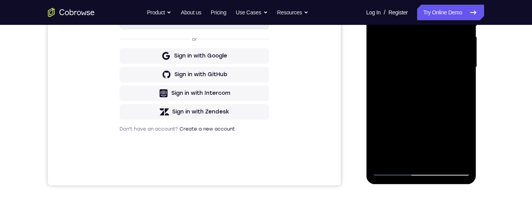
scroll to position [182, 0]
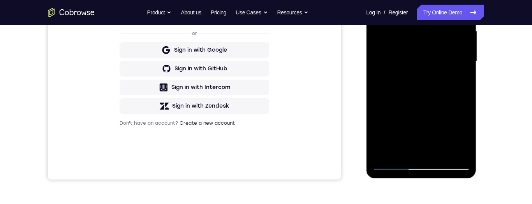
click at [423, 100] on div at bounding box center [421, 62] width 98 height 218
click at [422, 110] on div at bounding box center [421, 62] width 98 height 218
click at [423, 97] on div at bounding box center [421, 62] width 98 height 218
click at [453, 97] on div at bounding box center [421, 62] width 98 height 218
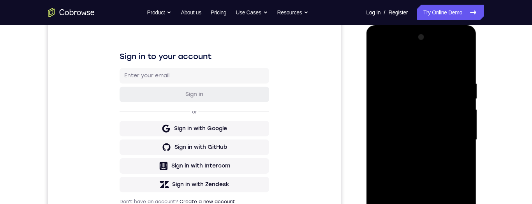
scroll to position [94, 0]
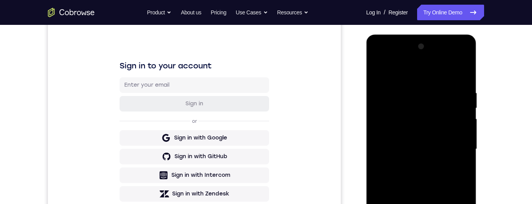
click at [437, 80] on div at bounding box center [421, 149] width 98 height 218
click at [457, 109] on div at bounding box center [421, 149] width 98 height 218
click at [459, 109] on div at bounding box center [421, 149] width 98 height 218
click at [388, 111] on div at bounding box center [421, 149] width 98 height 218
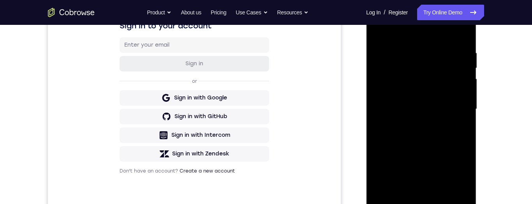
click at [452, 132] on div at bounding box center [421, 109] width 98 height 218
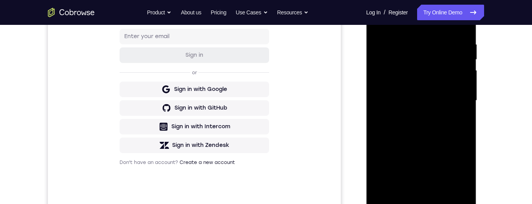
click at [422, 61] on div at bounding box center [421, 101] width 98 height 218
click at [407, 63] on div at bounding box center [421, 101] width 98 height 218
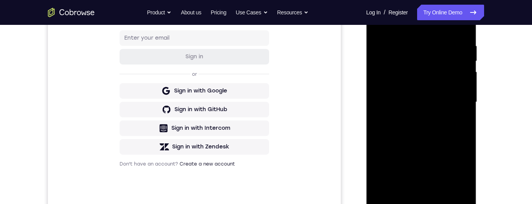
click at [377, 80] on div at bounding box center [421, 102] width 98 height 218
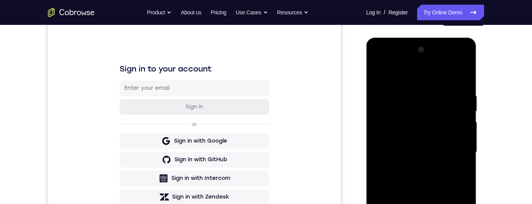
click at [458, 103] on div at bounding box center [421, 153] width 98 height 218
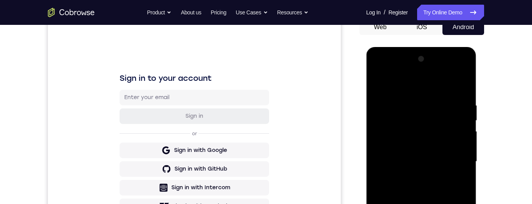
click at [459, 112] on div at bounding box center [421, 162] width 98 height 218
click at [461, 61] on div at bounding box center [421, 162] width 98 height 218
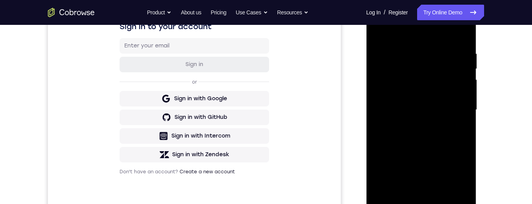
scroll to position [135, 0]
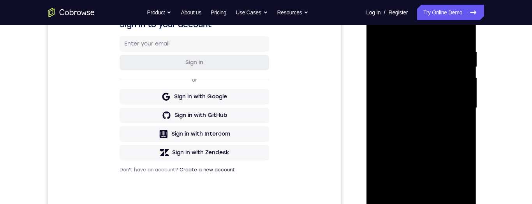
click at [424, 106] on div at bounding box center [421, 108] width 98 height 218
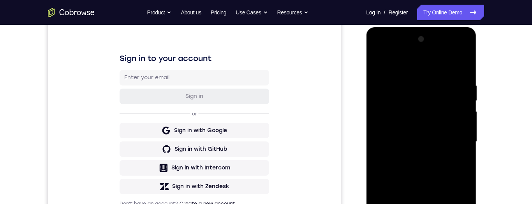
scroll to position [107, 0]
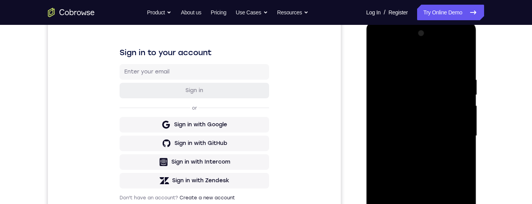
click at [409, 113] on div at bounding box center [421, 136] width 98 height 218
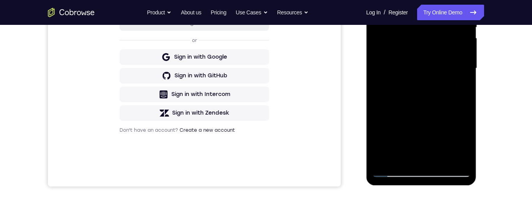
scroll to position [144, 0]
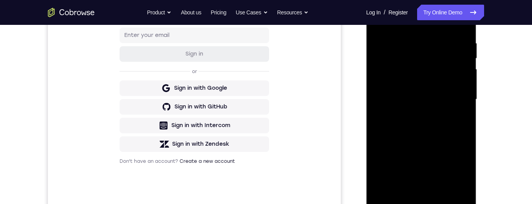
click at [383, 93] on div at bounding box center [421, 100] width 98 height 218
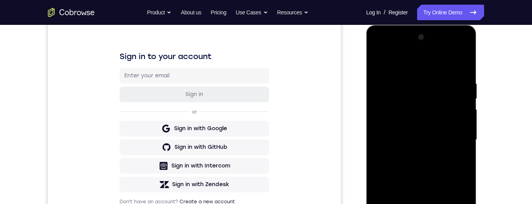
scroll to position [83, 0]
click at [464, 40] on div at bounding box center [421, 141] width 98 height 218
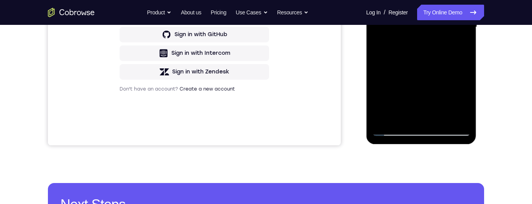
scroll to position [221, 0]
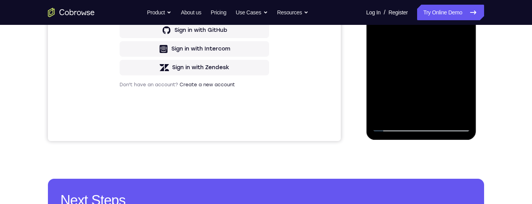
click at [383, 120] on div at bounding box center [421, 23] width 98 height 218
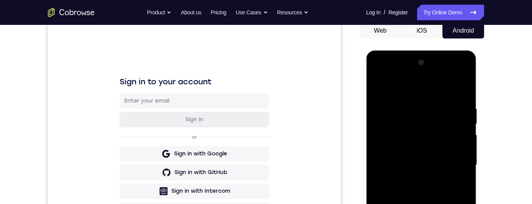
scroll to position [89, 0]
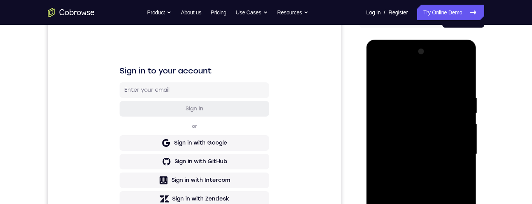
click at [459, 94] on div at bounding box center [421, 155] width 98 height 218
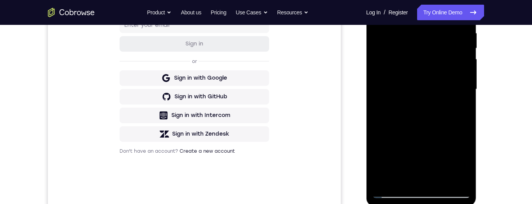
scroll to position [128, 0]
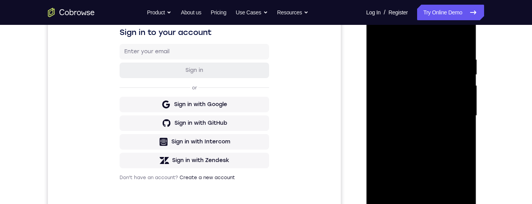
click at [458, 125] on div at bounding box center [421, 116] width 98 height 218
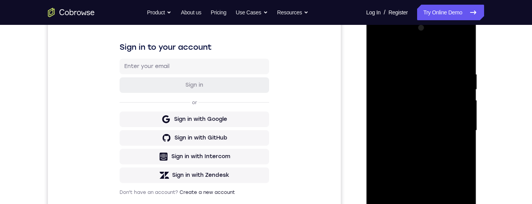
scroll to position [112, 0]
click at [450, 126] on div at bounding box center [421, 131] width 98 height 218
click at [455, 125] on div at bounding box center [421, 131] width 98 height 218
click at [455, 118] on div at bounding box center [421, 131] width 98 height 218
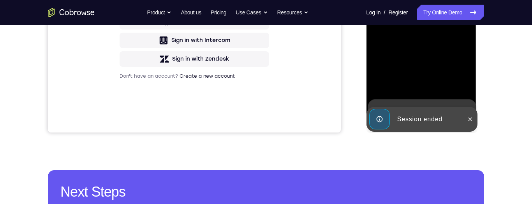
scroll to position [234, 0]
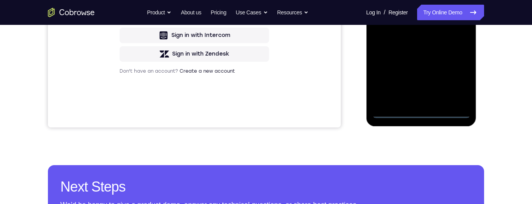
click at [420, 110] on div at bounding box center [421, 9] width 98 height 218
click at [456, 76] on div at bounding box center [421, 9] width 98 height 218
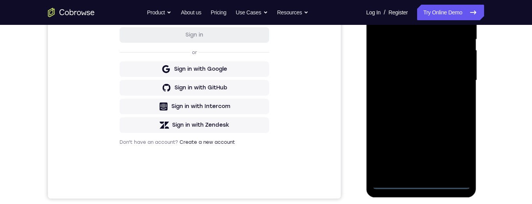
scroll to position [125, 0]
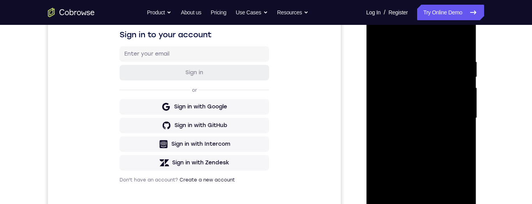
click at [429, 40] on div at bounding box center [421, 118] width 98 height 218
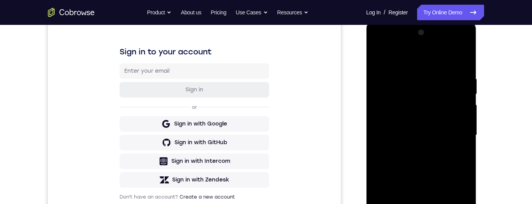
click at [451, 132] on div at bounding box center [421, 135] width 98 height 218
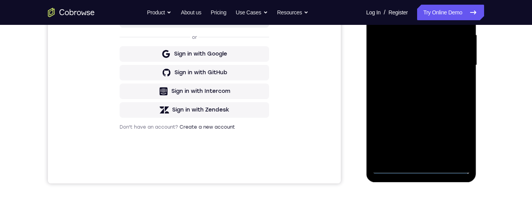
scroll to position [245, 0]
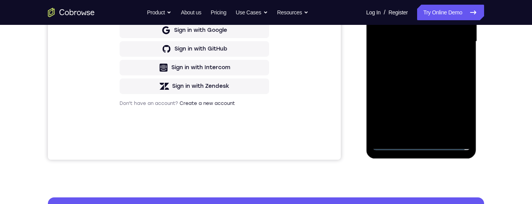
click at [391, 33] on div at bounding box center [421, 42] width 98 height 218
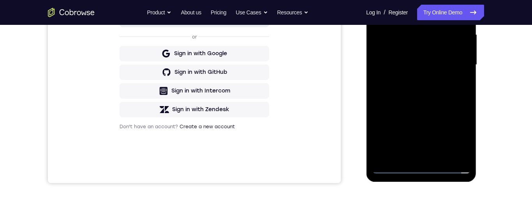
click at [409, 51] on div at bounding box center [421, 65] width 98 height 218
click at [437, 66] on div at bounding box center [421, 65] width 98 height 218
click at [455, 93] on div at bounding box center [421, 65] width 98 height 218
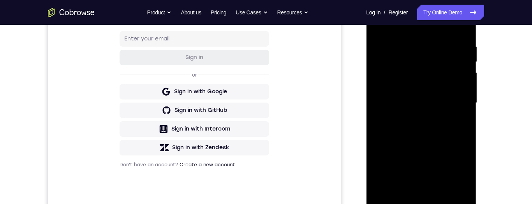
scroll to position [207, 0]
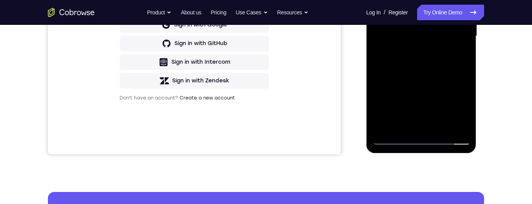
click at [445, 70] on div at bounding box center [421, 36] width 98 height 218
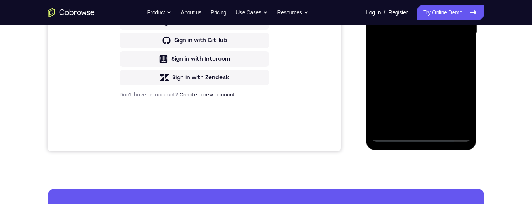
scroll to position [203, 0]
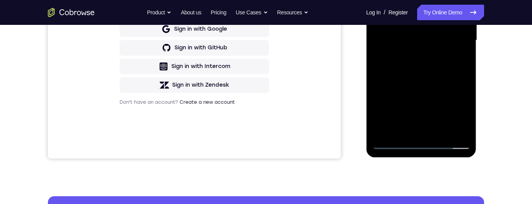
click at [465, 56] on div at bounding box center [421, 41] width 98 height 218
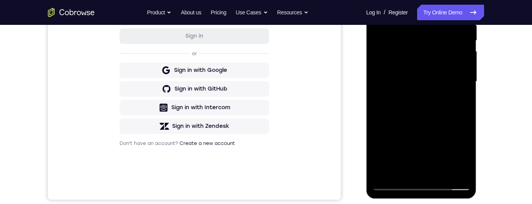
click at [464, 100] on div at bounding box center [421, 82] width 98 height 218
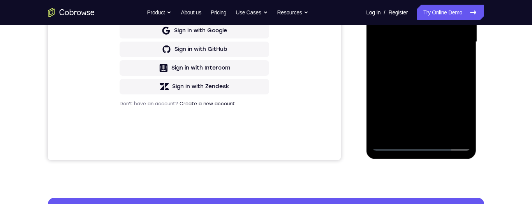
click at [442, 133] on div at bounding box center [421, 42] width 98 height 218
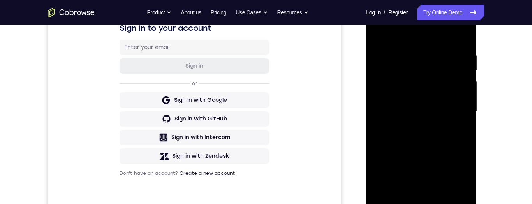
scroll to position [144, 0]
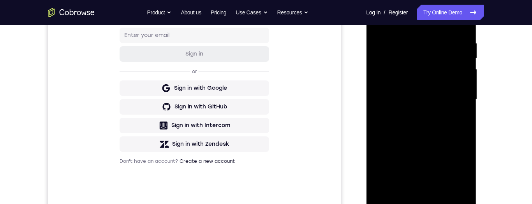
click at [445, 140] on div at bounding box center [421, 100] width 98 height 218
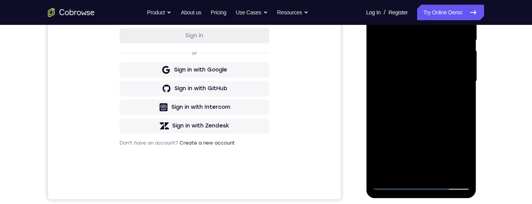
scroll to position [165, 0]
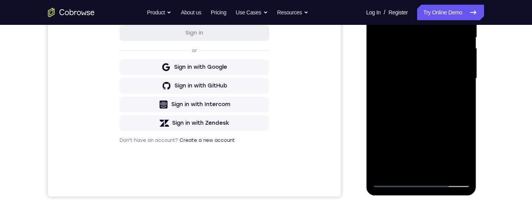
click at [428, 91] on div at bounding box center [421, 79] width 98 height 218
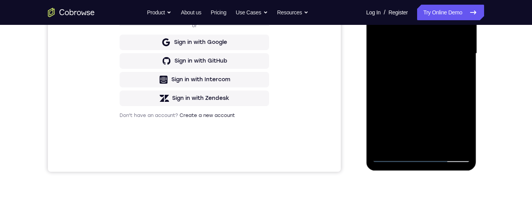
click at [407, 140] on div at bounding box center [421, 54] width 98 height 218
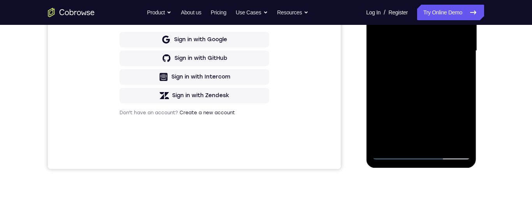
click at [393, 152] on div at bounding box center [421, 51] width 98 height 218
click at [393, 149] on div at bounding box center [421, 51] width 98 height 218
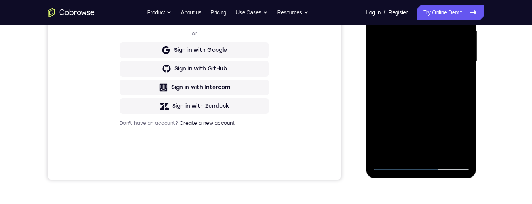
scroll to position [216, 0]
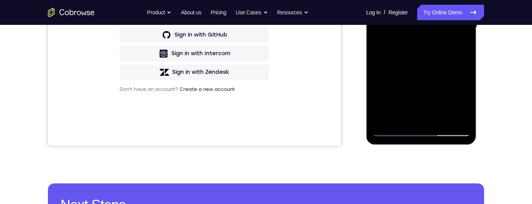
click at [378, 0] on div at bounding box center [421, 28] width 98 height 218
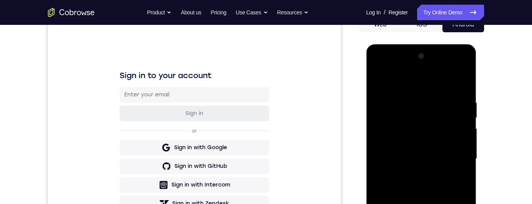
scroll to position [125, 0]
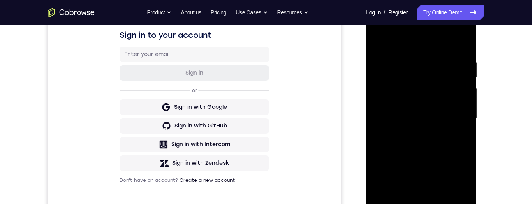
click at [412, 67] on div at bounding box center [421, 119] width 98 height 218
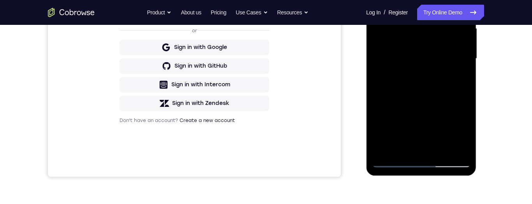
scroll to position [222, 0]
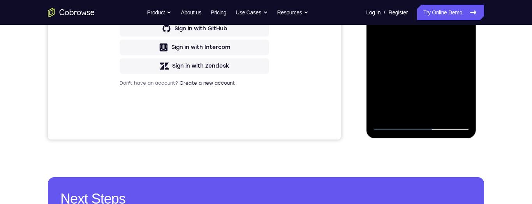
click at [392, 106] on div at bounding box center [421, 21] width 98 height 218
click at [394, 105] on div at bounding box center [421, 21] width 98 height 218
click at [463, 95] on div at bounding box center [421, 21] width 98 height 218
click at [464, 95] on div at bounding box center [421, 21] width 98 height 218
click at [463, 97] on div at bounding box center [421, 21] width 98 height 218
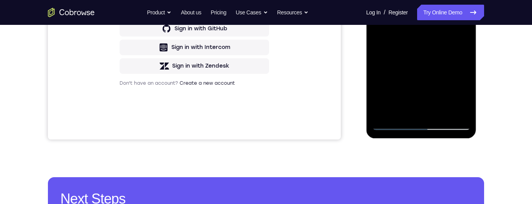
click at [463, 96] on div at bounding box center [421, 21] width 98 height 218
click at [462, 95] on div at bounding box center [421, 21] width 98 height 218
click at [462, 94] on div at bounding box center [421, 21] width 98 height 218
click at [458, 36] on div at bounding box center [421, 21] width 98 height 218
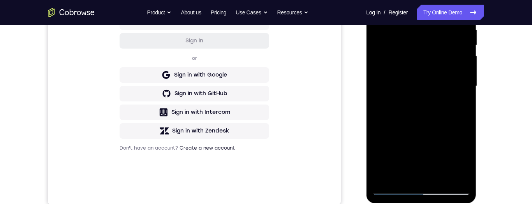
scroll to position [105, 0]
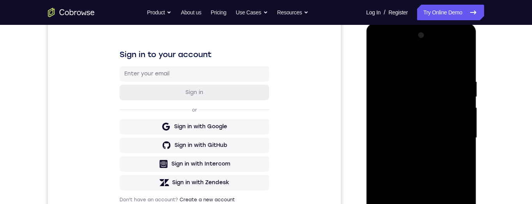
click at [374, 57] on div at bounding box center [421, 138] width 98 height 218
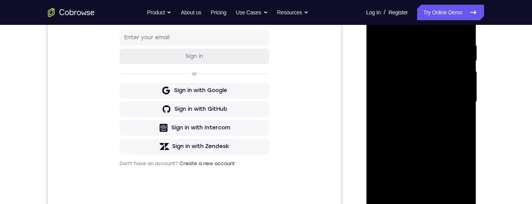
scroll to position [162, 0]
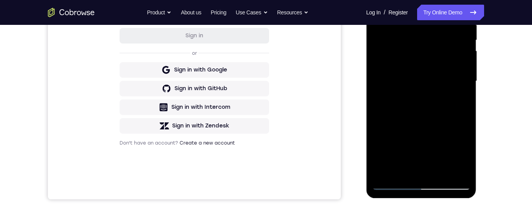
click at [438, 107] on div at bounding box center [421, 81] width 98 height 218
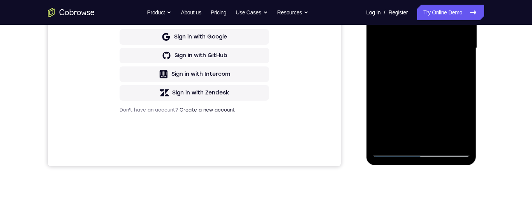
scroll to position [219, 0]
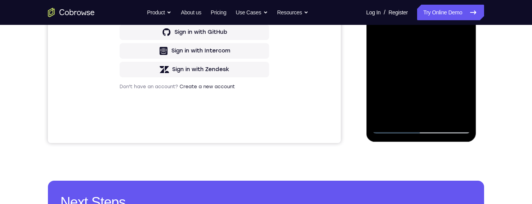
click at [404, 110] on div at bounding box center [421, 25] width 98 height 218
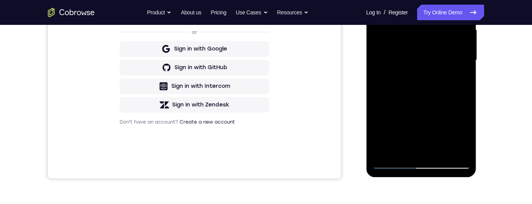
scroll to position [220, 0]
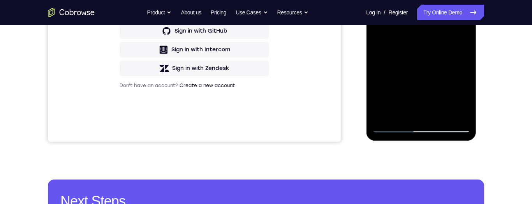
click at [459, 100] on div at bounding box center [421, 24] width 98 height 218
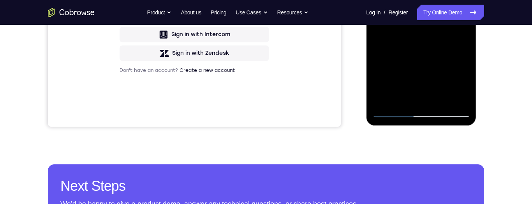
click at [462, 83] on div at bounding box center [421, 9] width 98 height 218
click at [461, 83] on div at bounding box center [421, 9] width 98 height 218
click at [458, 83] on div at bounding box center [421, 9] width 98 height 218
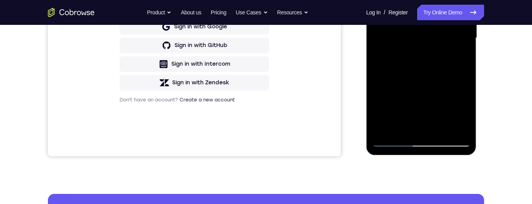
scroll to position [202, 0]
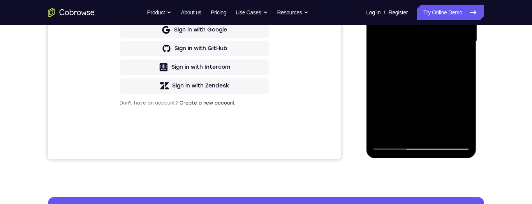
click at [457, 61] on div at bounding box center [421, 41] width 98 height 218
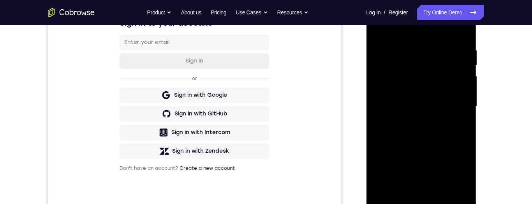
scroll to position [122, 0]
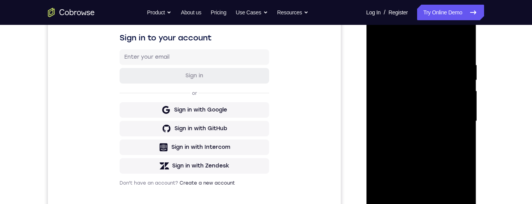
click at [374, 44] on div at bounding box center [421, 121] width 98 height 218
click at [481, 90] on div at bounding box center [421, 120] width 125 height 239
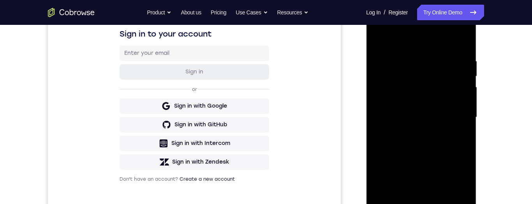
click at [488, 47] on div "Your Support Agent Your Customer Web iOS Android Next Steps We’d be happy to gi…" at bounding box center [266, 155] width 498 height 513
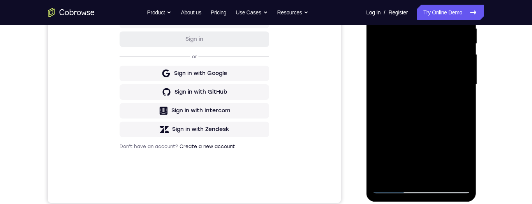
click at [416, 111] on div at bounding box center [421, 85] width 98 height 218
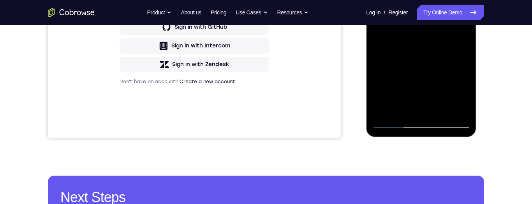
scroll to position [216, 0]
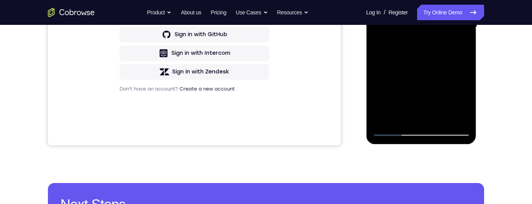
click at [403, 117] on div at bounding box center [421, 27] width 98 height 218
click at [421, 5] on div at bounding box center [421, 27] width 98 height 218
click at [445, 75] on div at bounding box center [421, 27] width 98 height 218
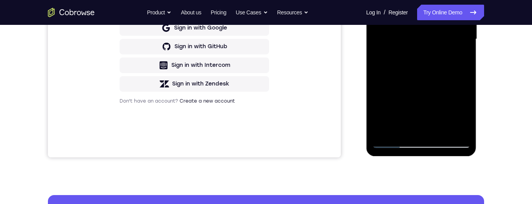
scroll to position [186, 0]
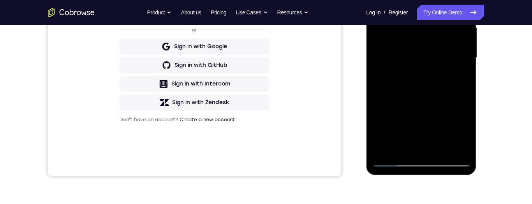
click at [461, 78] on div at bounding box center [421, 58] width 98 height 218
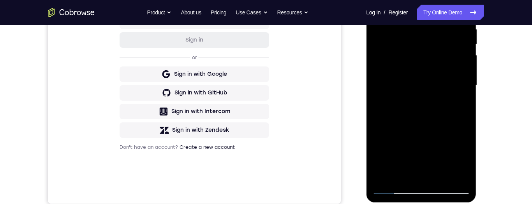
click at [414, 65] on div at bounding box center [421, 86] width 98 height 218
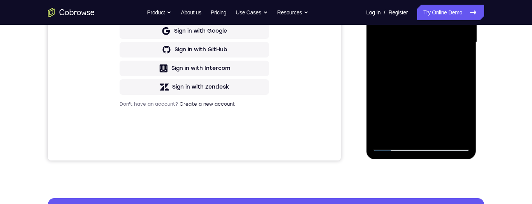
scroll to position [231, 0]
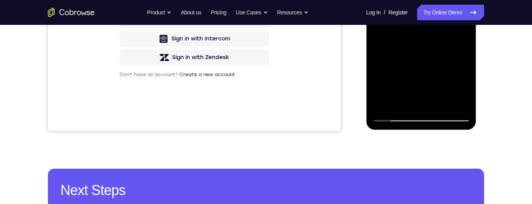
click at [434, 57] on div at bounding box center [421, 13] width 98 height 218
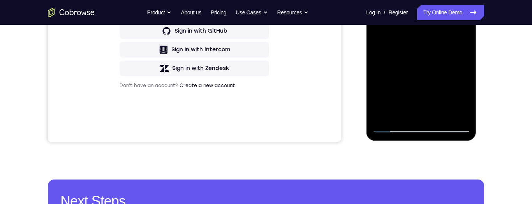
scroll to position [195, 0]
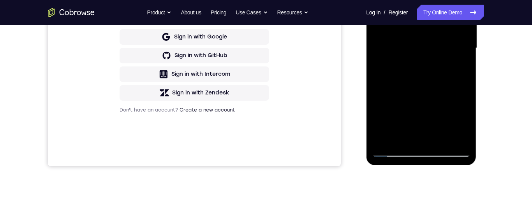
click at [458, 66] on div at bounding box center [421, 48] width 98 height 218
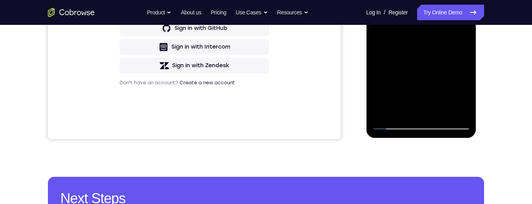
click at [395, 121] on div at bounding box center [421, 21] width 98 height 218
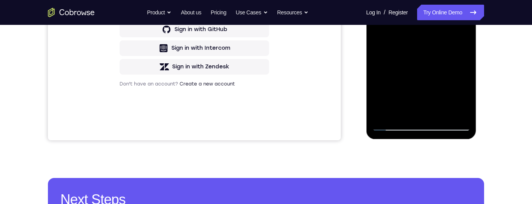
scroll to position [129, 0]
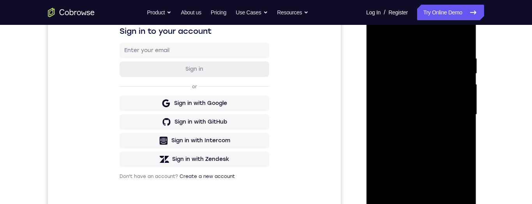
click at [377, 36] on div at bounding box center [421, 115] width 98 height 218
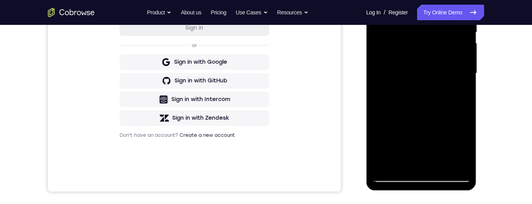
scroll to position [184, 0]
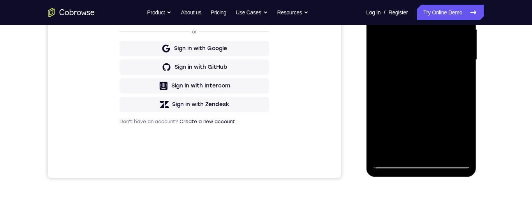
click at [423, 118] on div at bounding box center [421, 60] width 98 height 218
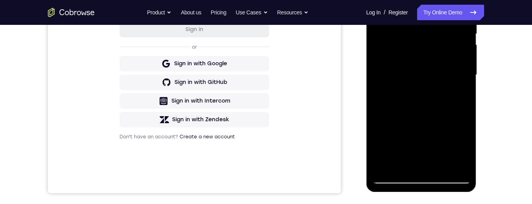
scroll to position [107, 0]
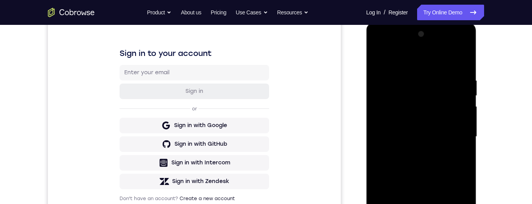
click at [410, 57] on div at bounding box center [421, 137] width 98 height 218
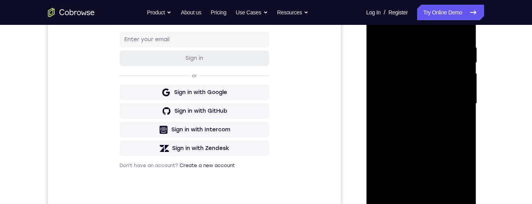
scroll to position [179, 0]
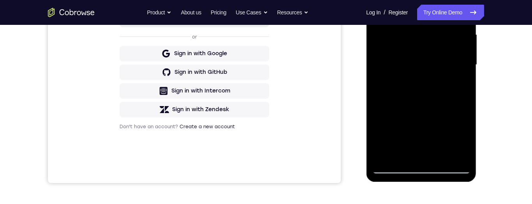
click at [454, 103] on div at bounding box center [421, 65] width 98 height 218
click at [484, 102] on div "Your Support Agent Your Customer Web iOS Android Next Steps We’d be happy to gi…" at bounding box center [266, 102] width 498 height 513
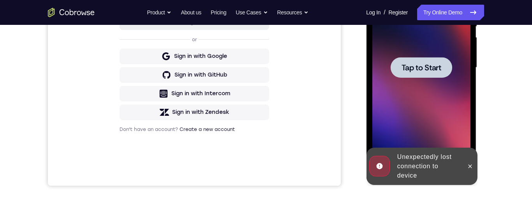
click at [442, 68] on div at bounding box center [420, 67] width 61 height 21
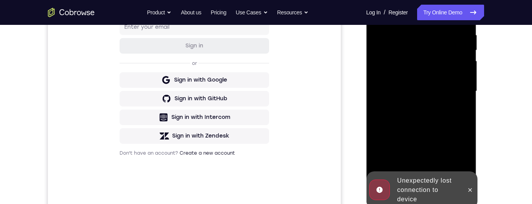
scroll to position [145, 0]
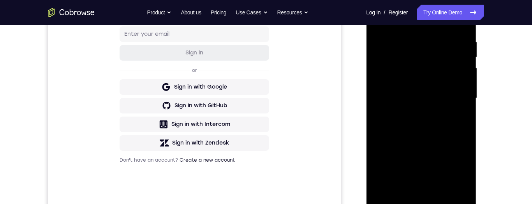
click at [426, 197] on div at bounding box center [421, 98] width 98 height 218
click at [424, 196] on div at bounding box center [421, 98] width 98 height 218
click at [427, 198] on div at bounding box center [421, 98] width 98 height 218
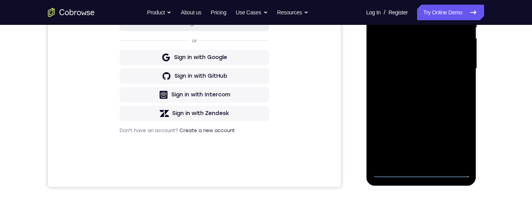
click at [419, 168] on div at bounding box center [421, 69] width 98 height 218
click at [423, 173] on div at bounding box center [421, 69] width 98 height 218
click at [458, 140] on div at bounding box center [421, 69] width 98 height 218
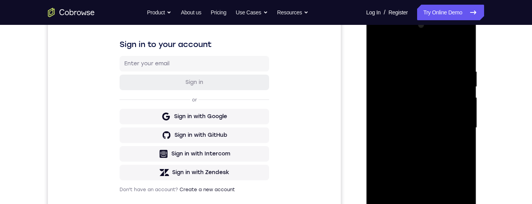
scroll to position [92, 0]
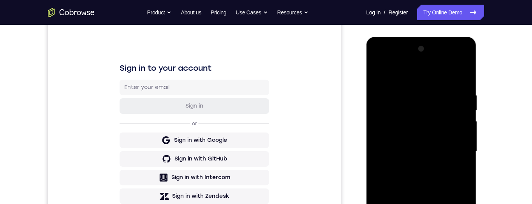
click at [438, 79] on div at bounding box center [421, 152] width 98 height 218
click at [454, 150] on div at bounding box center [421, 152] width 98 height 218
click at [415, 168] on div at bounding box center [421, 152] width 98 height 218
click at [446, 152] on div at bounding box center [421, 152] width 98 height 218
click at [399, 137] on div at bounding box center [421, 152] width 98 height 218
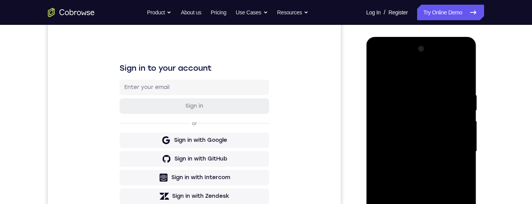
click at [438, 155] on div at bounding box center [421, 152] width 98 height 218
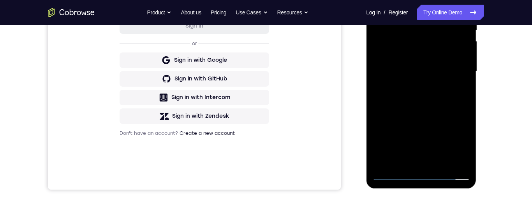
scroll to position [186, 0]
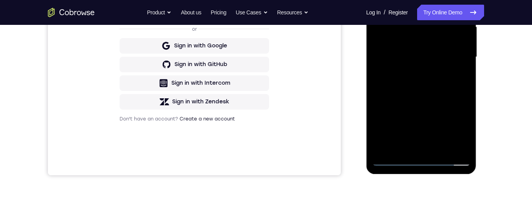
click at [458, 90] on div at bounding box center [421, 57] width 98 height 218
click at [455, 91] on div at bounding box center [421, 57] width 98 height 218
click at [439, 152] on div at bounding box center [421, 57] width 98 height 218
click at [453, 99] on div at bounding box center [421, 57] width 98 height 218
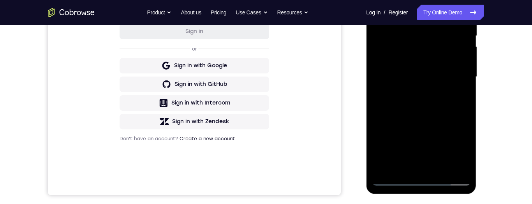
click at [442, 136] on div at bounding box center [421, 77] width 98 height 218
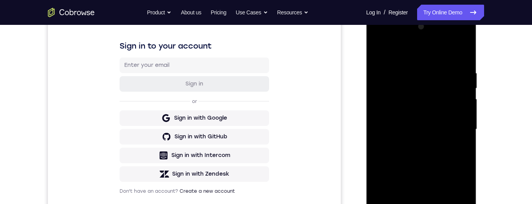
scroll to position [107, 0]
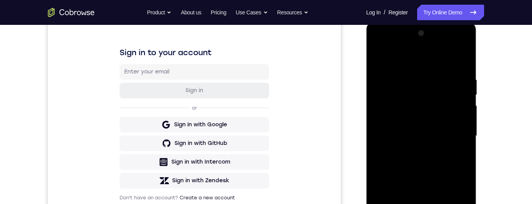
click at [404, 58] on div at bounding box center [421, 136] width 98 height 218
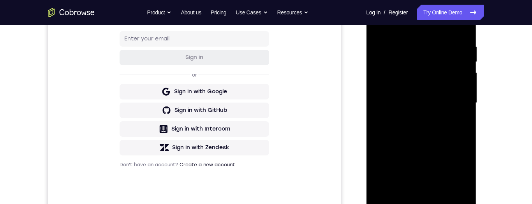
click at [451, 155] on div at bounding box center [421, 103] width 98 height 218
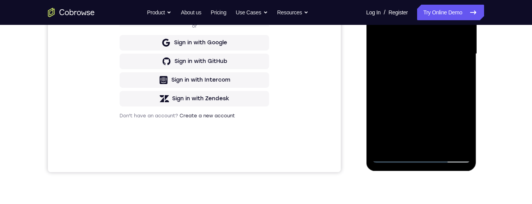
scroll to position [179, 0]
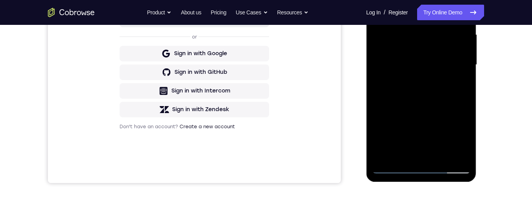
click at [385, 81] on div at bounding box center [421, 65] width 98 height 218
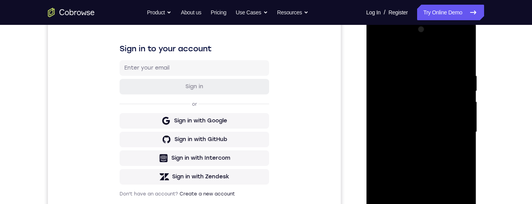
click at [461, 134] on div at bounding box center [421, 132] width 98 height 218
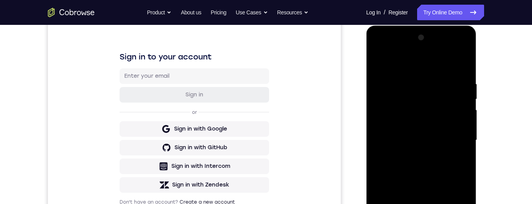
click at [464, 106] on div at bounding box center [421, 141] width 98 height 218
click at [383, 128] on div at bounding box center [421, 141] width 98 height 218
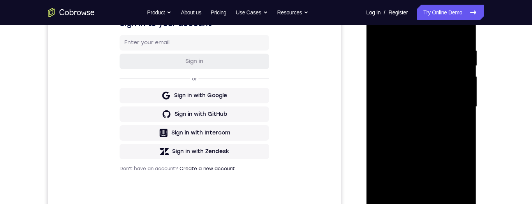
scroll to position [139, 0]
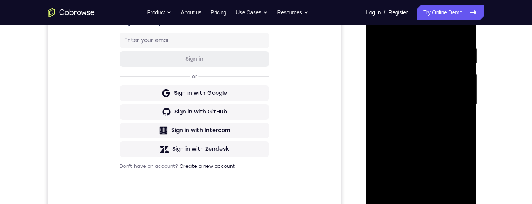
click at [460, 108] on div at bounding box center [421, 105] width 98 height 218
click at [458, 104] on div at bounding box center [421, 105] width 98 height 218
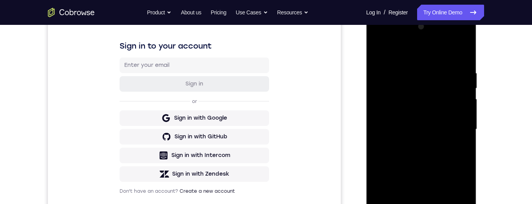
click at [458, 129] on div at bounding box center [421, 130] width 98 height 218
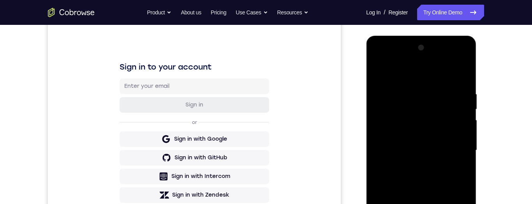
click at [462, 135] on div at bounding box center [421, 151] width 98 height 218
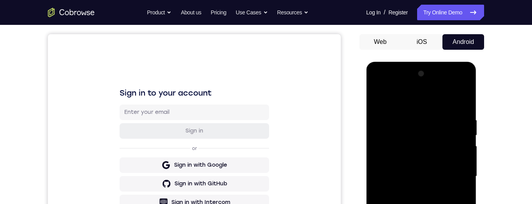
scroll to position [62, 0]
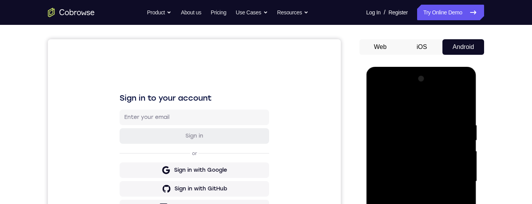
click at [457, 134] on div at bounding box center [421, 182] width 98 height 218
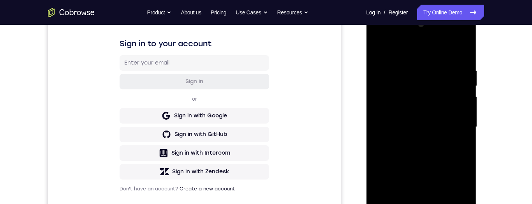
scroll to position [30, 0]
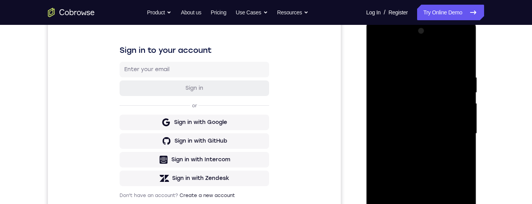
scroll to position [77, 0]
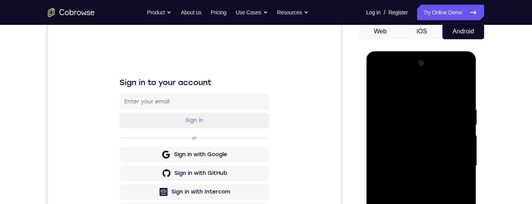
click at [463, 119] on div at bounding box center [421, 166] width 98 height 218
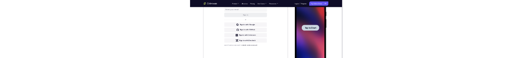
scroll to position [0, 0]
